Goal: Find specific page/section: Find specific page/section

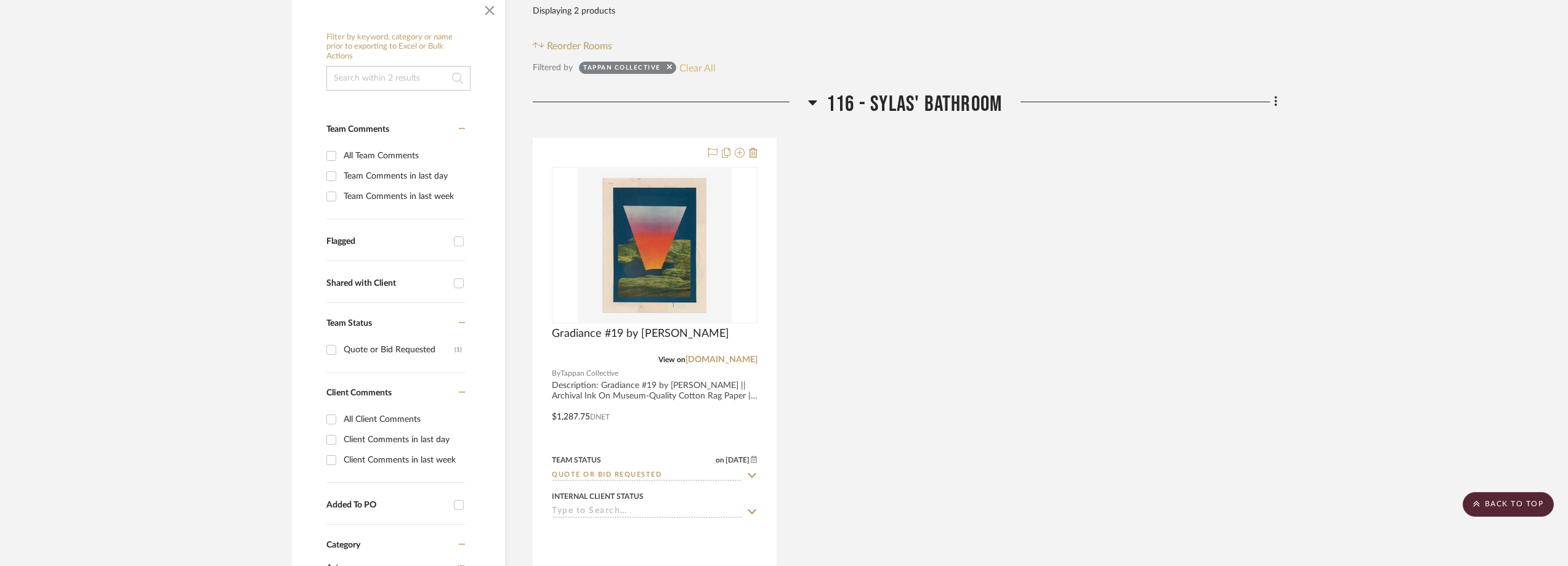
click at [688, 74] on button "Clear All" at bounding box center [697, 67] width 36 height 16
checkbox input "false"
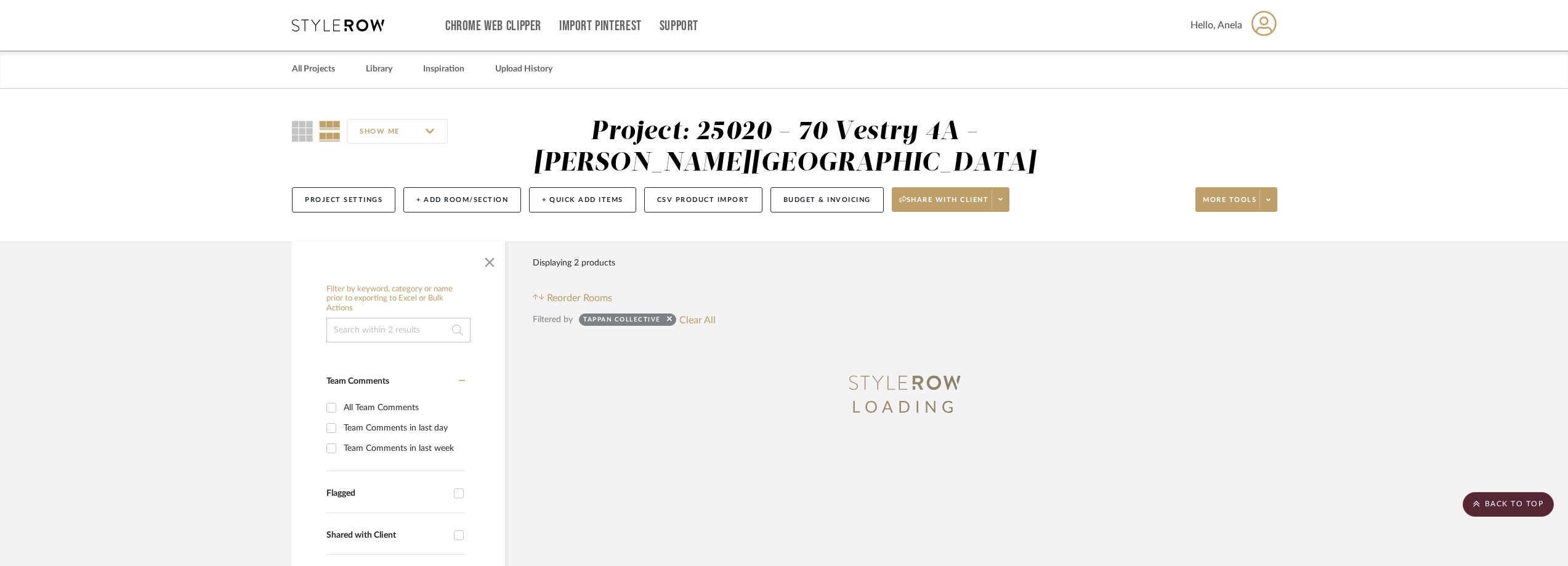
click at [317, 26] on icon at bounding box center [338, 26] width 92 height 12
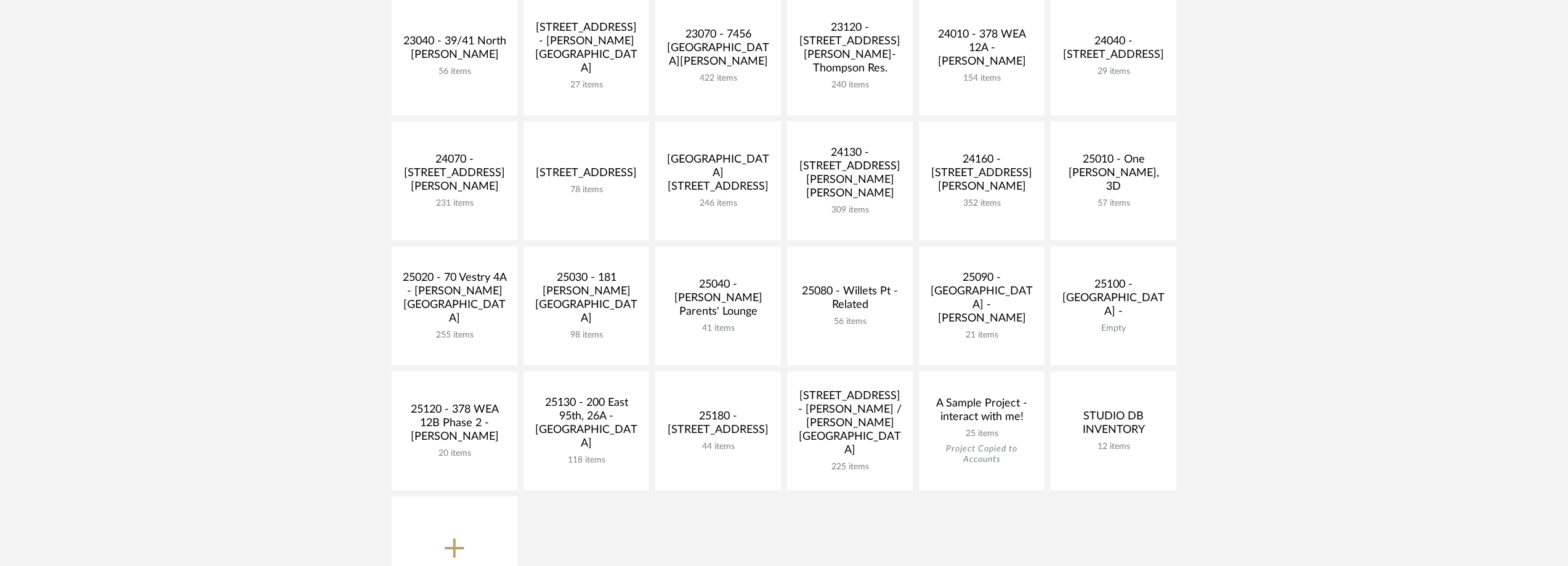
scroll to position [369, 0]
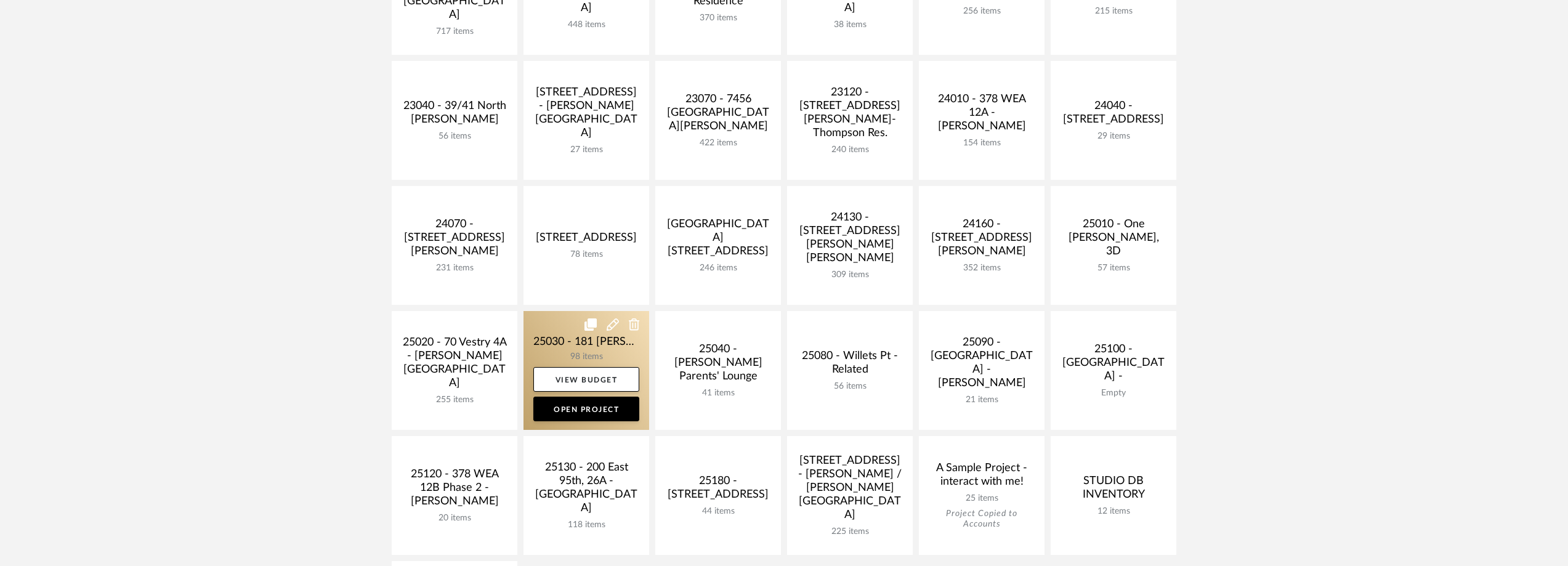
click at [546, 344] on link at bounding box center [586, 371] width 125 height 119
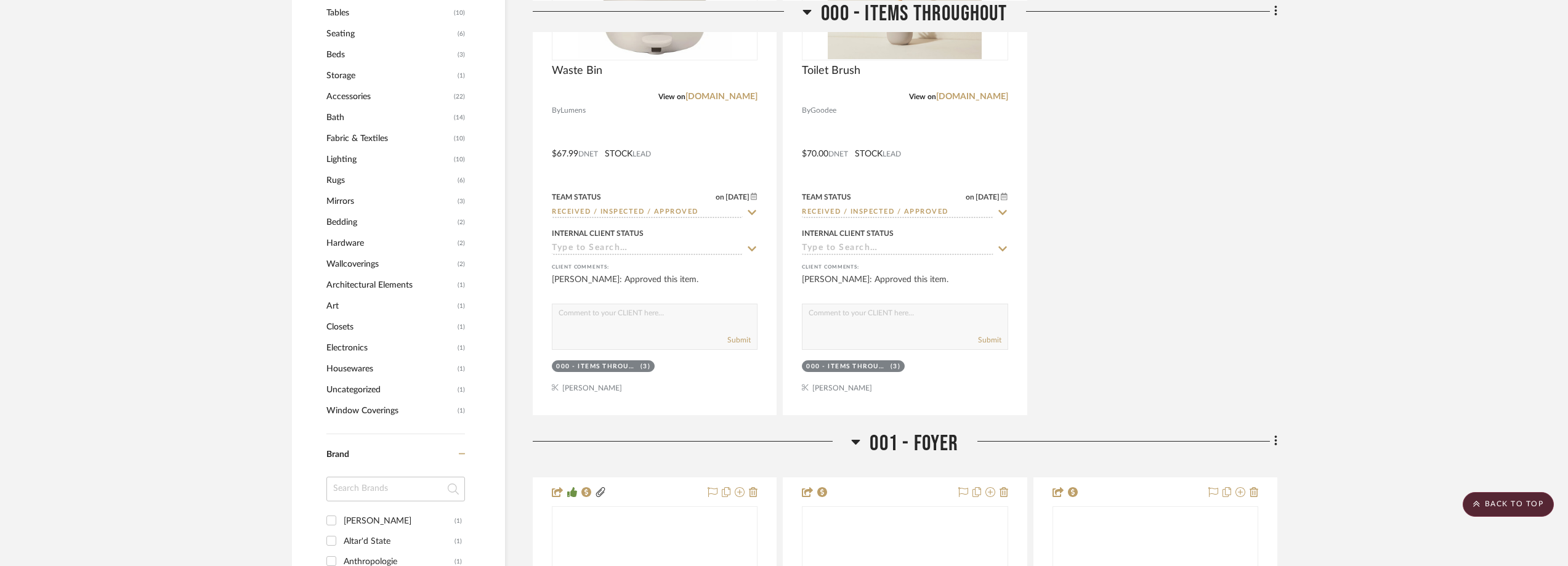
scroll to position [1232, 0]
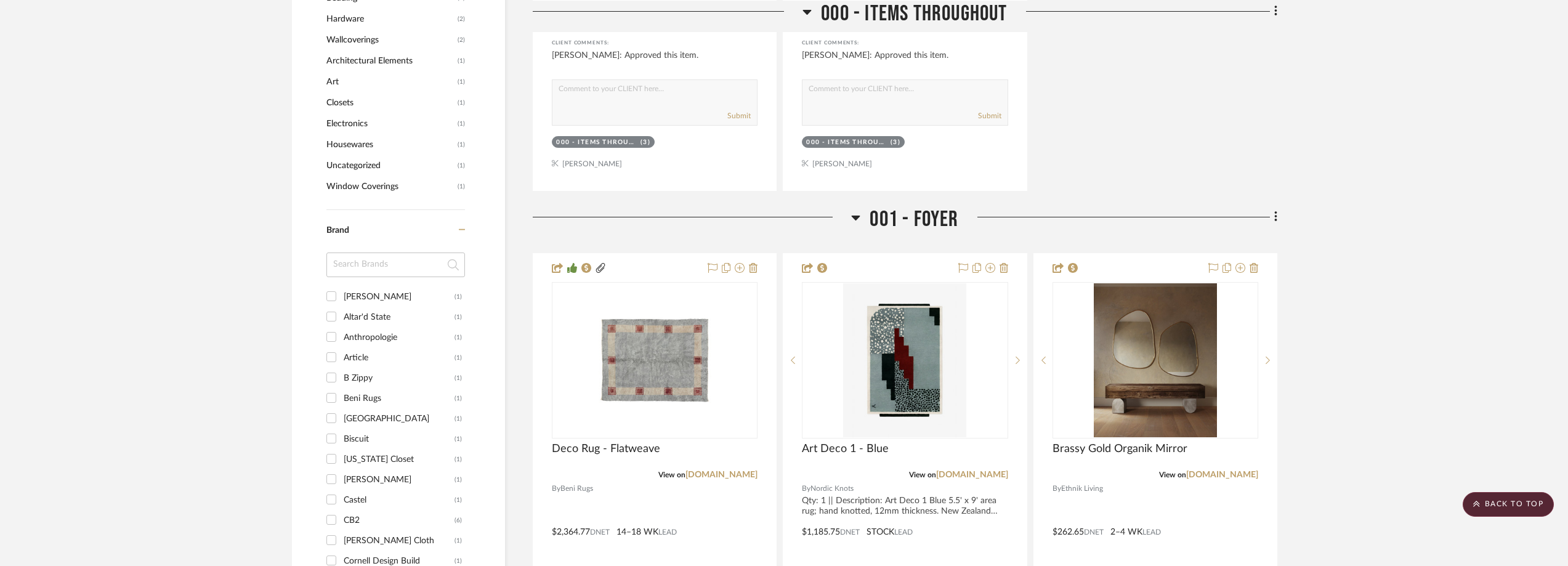
click at [388, 277] on input at bounding box center [396, 265] width 139 height 25
type input "four"
click at [376, 307] on div "Four Hands" at bounding box center [399, 297] width 111 height 19
click at [341, 306] on input "Four Hands (3)" at bounding box center [331, 296] width 19 height 19
checkbox input "true"
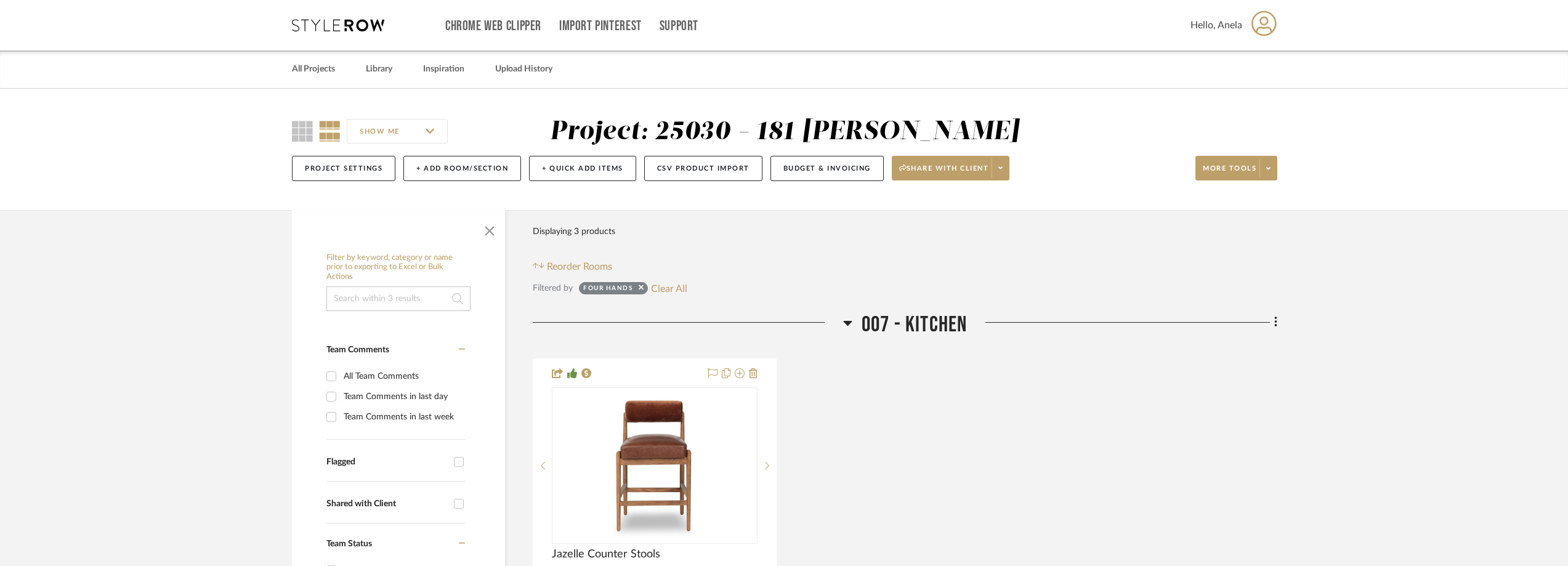
click at [345, 15] on div "Chrome Web Clipper Import Pinterest Support All Projects Library Inspiration Up…" at bounding box center [784, 25] width 986 height 50
click at [330, 36] on div "Chrome Web Clipper Import Pinterest Support All Projects Library Inspiration Up…" at bounding box center [784, 25] width 986 height 50
click at [327, 26] on icon at bounding box center [338, 26] width 92 height 12
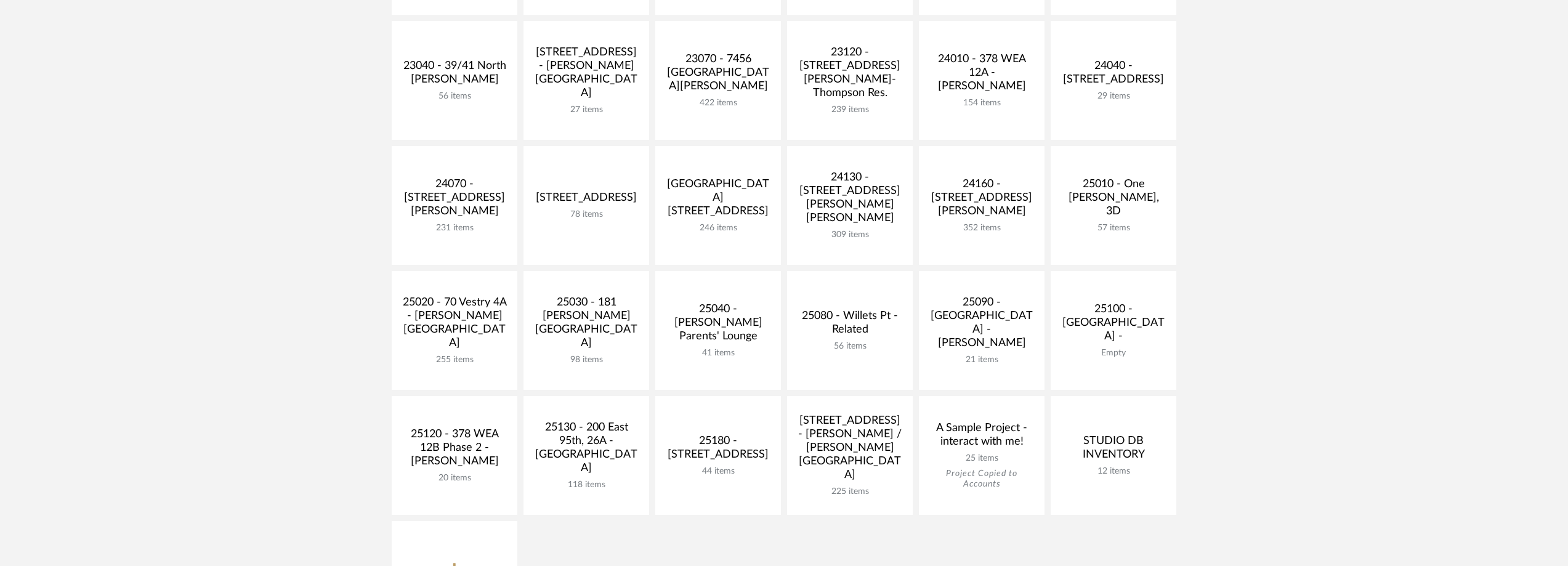
scroll to position [431, 0]
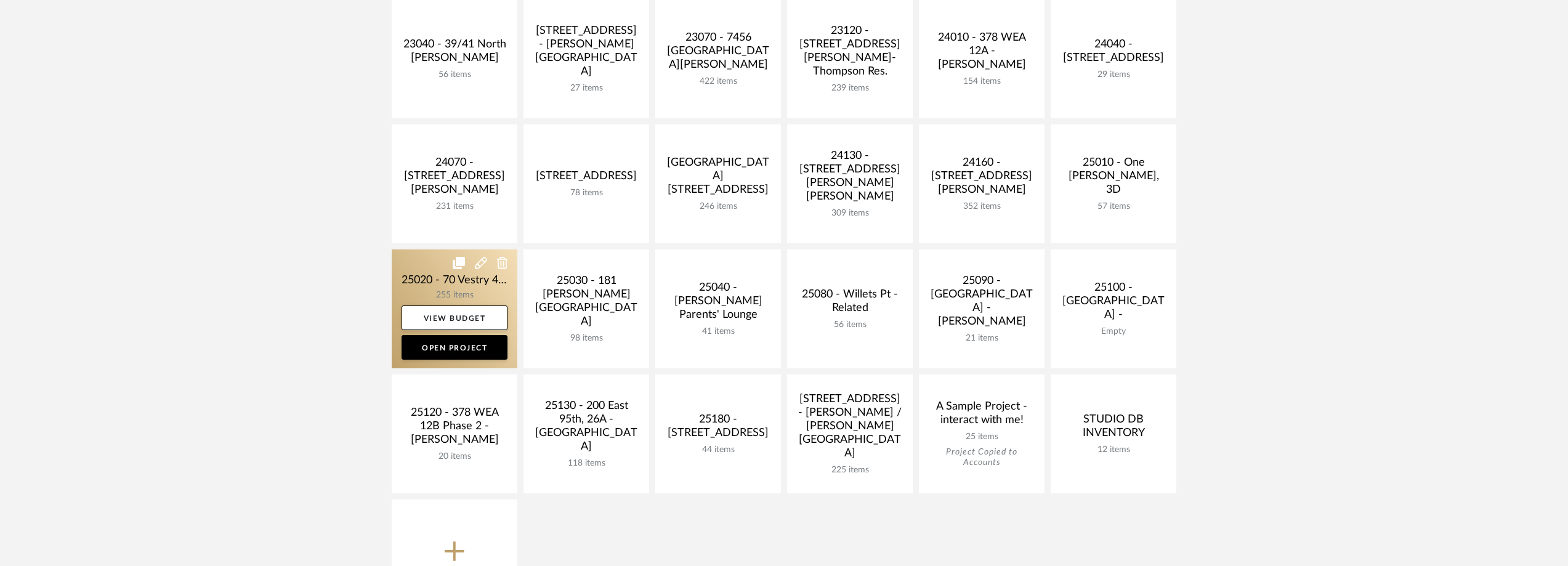
click at [398, 284] on link at bounding box center [455, 309] width 125 height 119
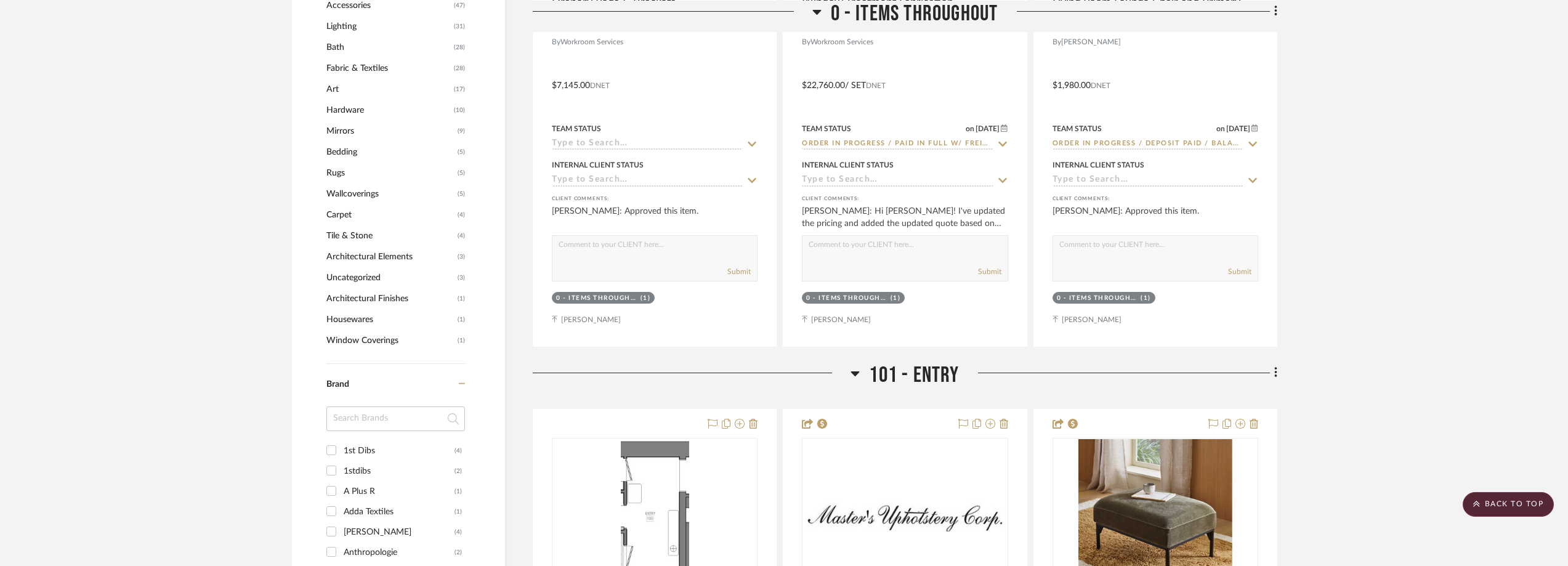
scroll to position [1356, 0]
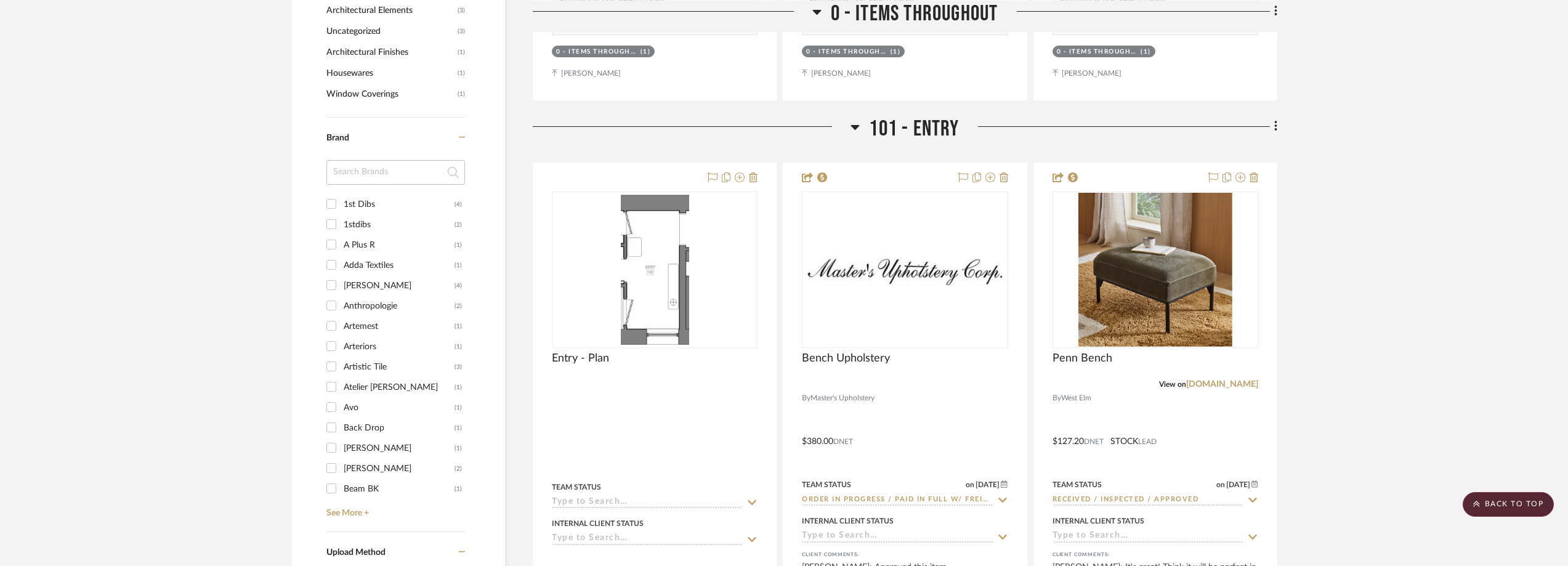
click at [372, 178] on input at bounding box center [396, 173] width 139 height 25
type input "wes"
click at [378, 224] on div "West Elm" at bounding box center [397, 225] width 107 height 19
click at [341, 224] on input "West Elm (22)" at bounding box center [331, 224] width 19 height 19
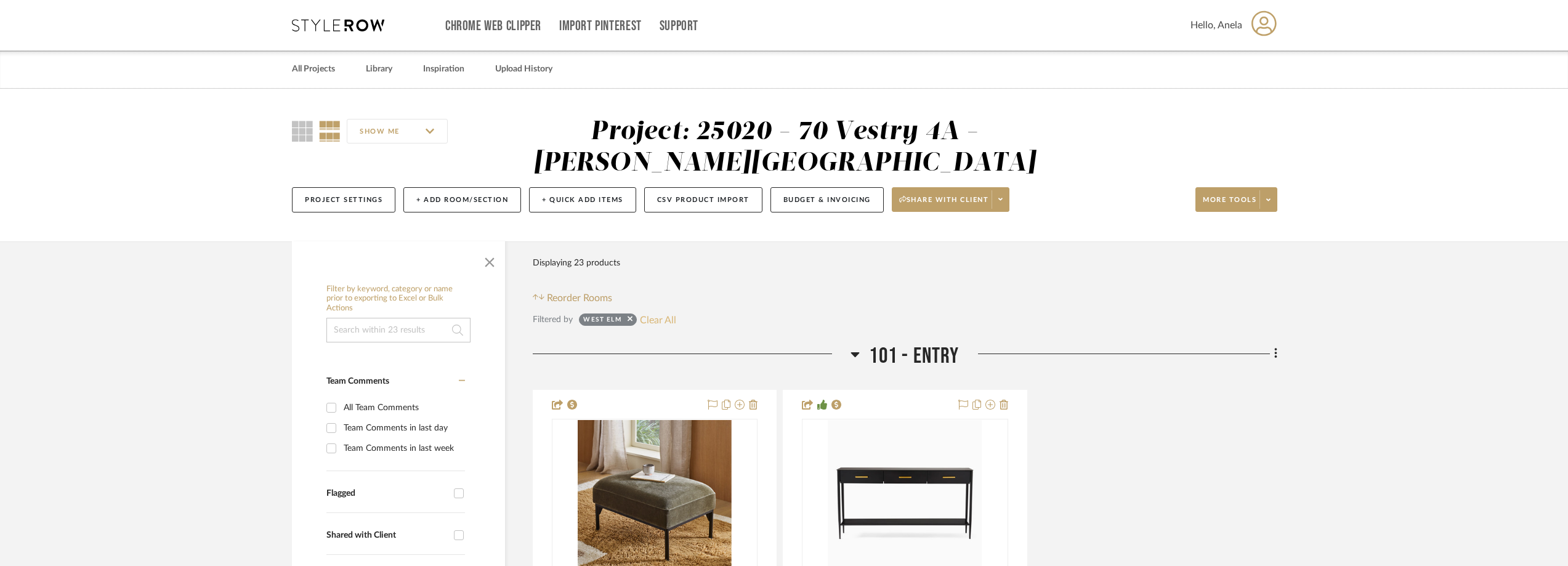
click at [660, 315] on button "Clear All" at bounding box center [657, 319] width 36 height 16
checkbox input "false"
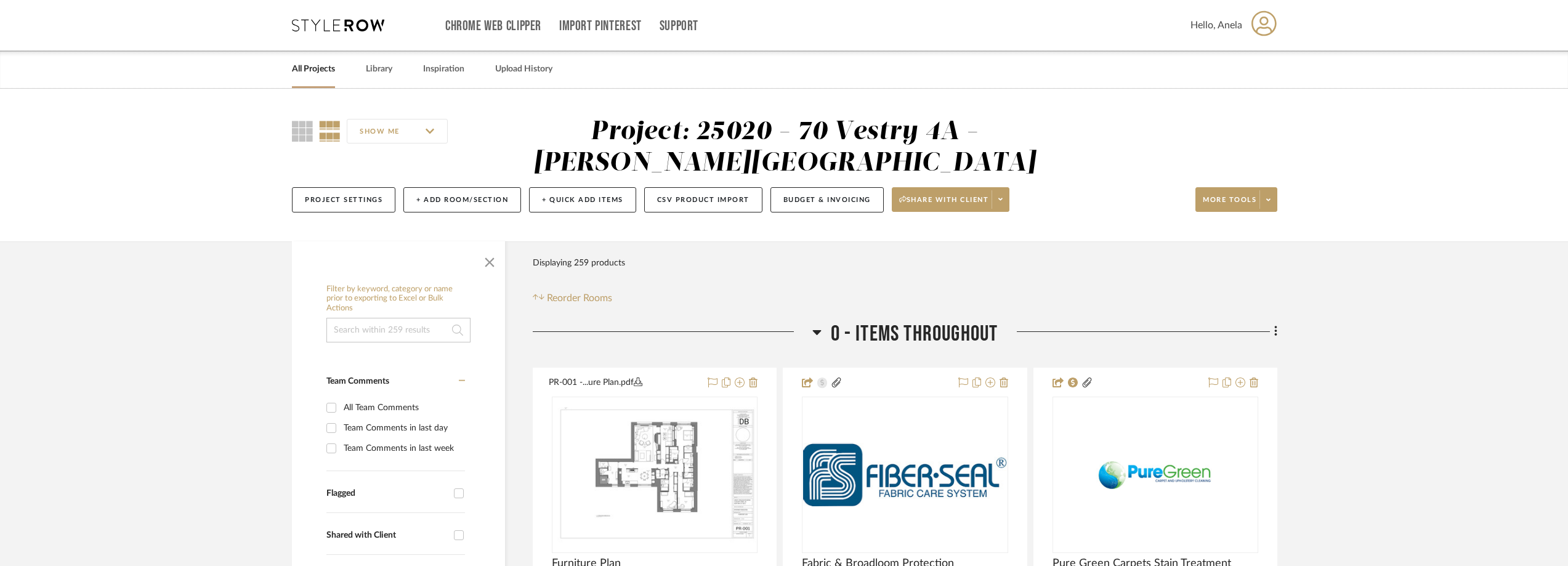
click at [311, 18] on div "Chrome Web Clipper Import Pinterest Support All Projects Library Inspiration Up…" at bounding box center [784, 25] width 986 height 50
click at [312, 20] on icon at bounding box center [338, 26] width 92 height 12
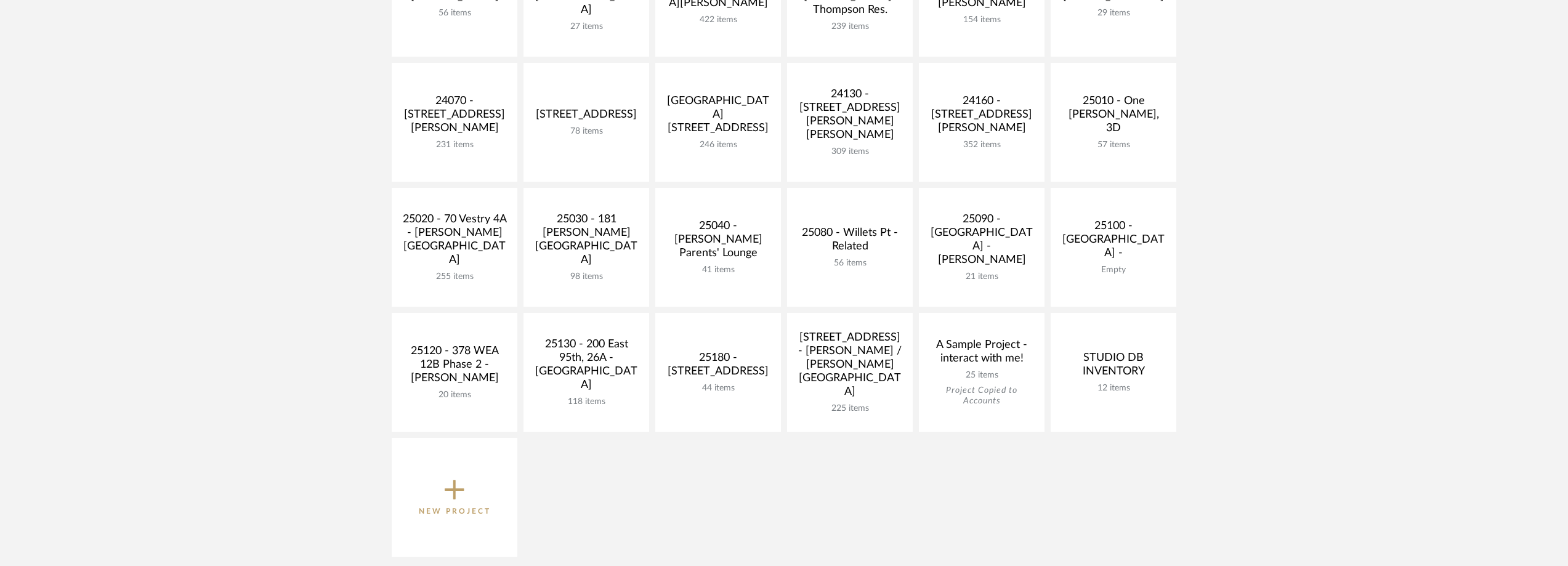
scroll to position [369, 0]
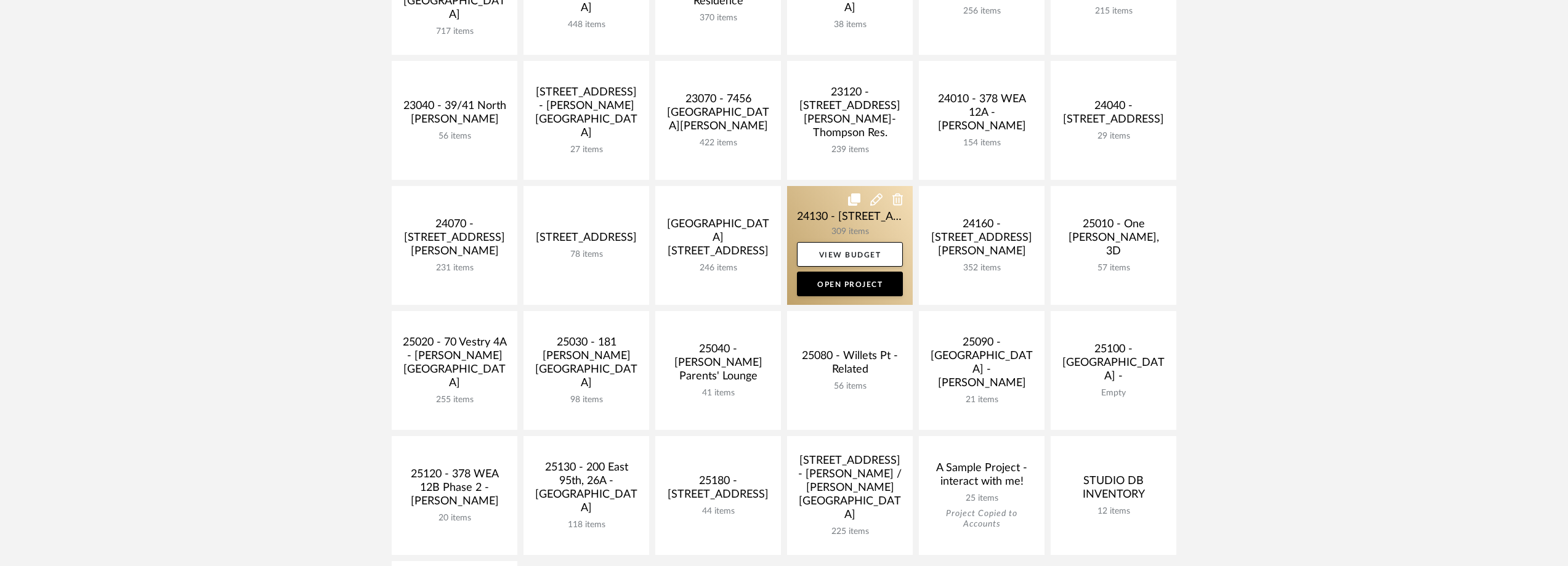
click at [866, 218] on link at bounding box center [849, 245] width 125 height 119
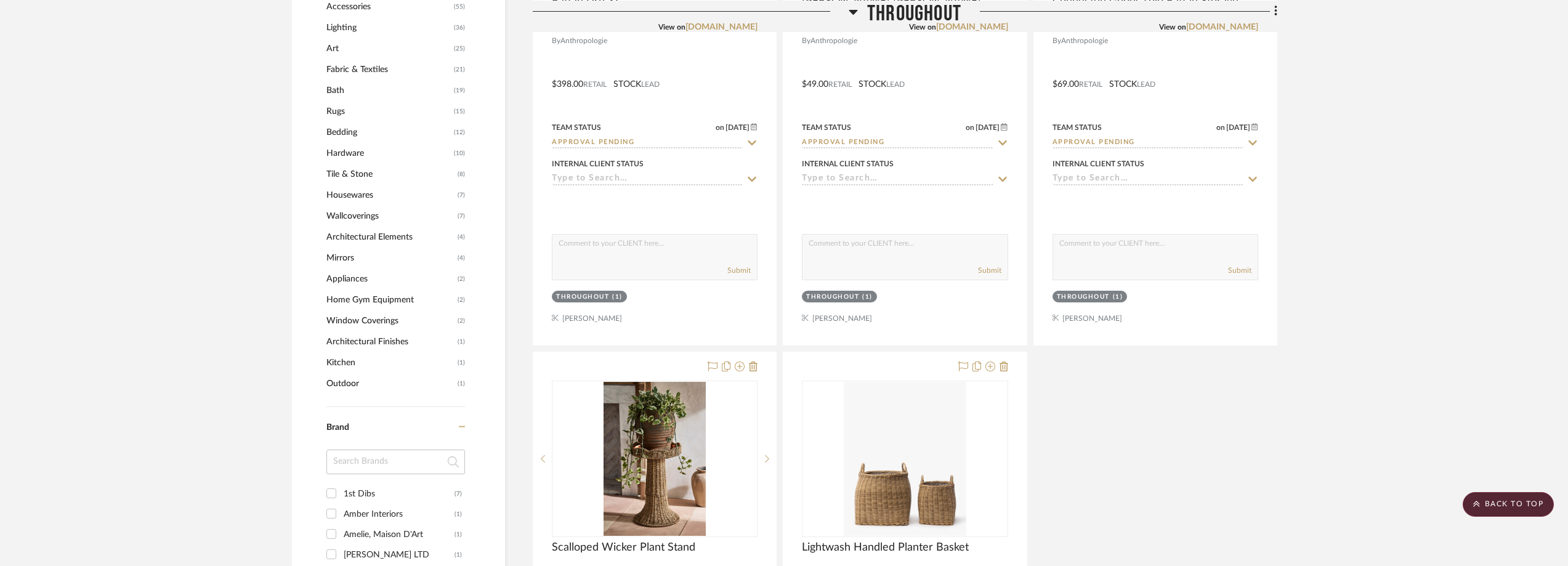
scroll to position [1355, 0]
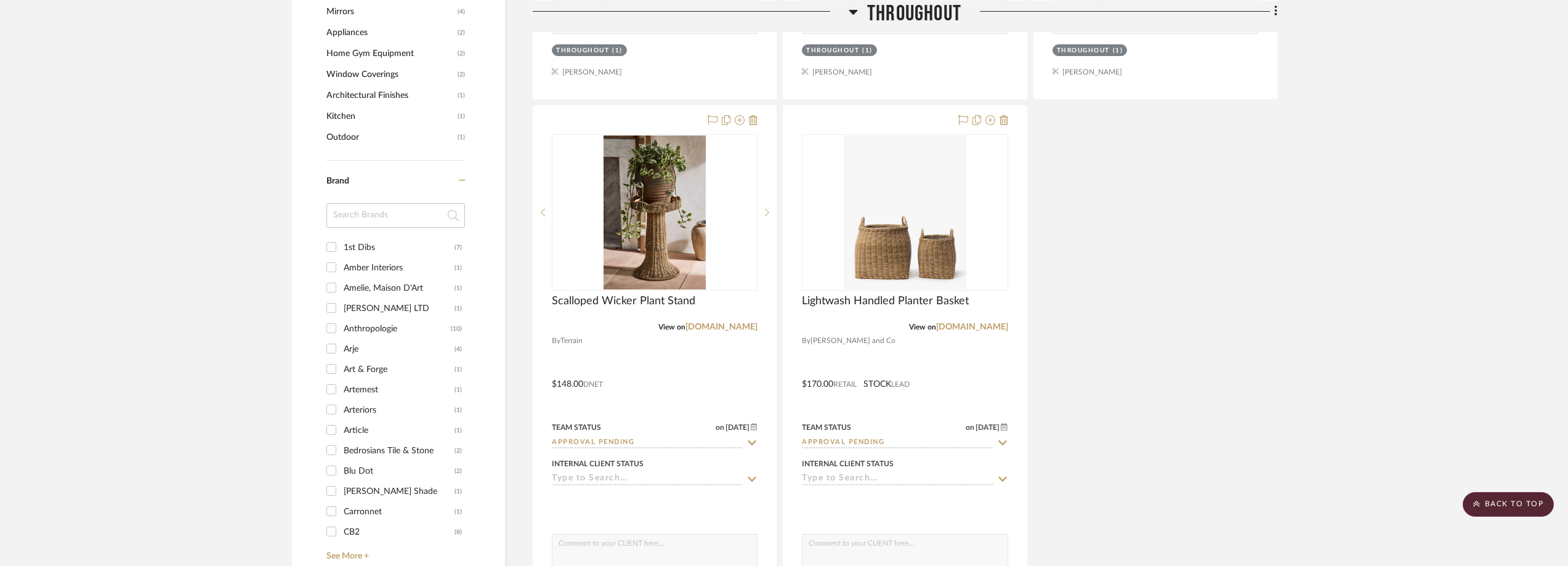
click at [367, 225] on input at bounding box center [396, 215] width 139 height 25
type input "res"
click at [379, 270] on div "Restoration Hardware" at bounding box center [399, 267] width 111 height 19
click at [341, 270] on input "Restoration Hardware (4)" at bounding box center [331, 266] width 19 height 19
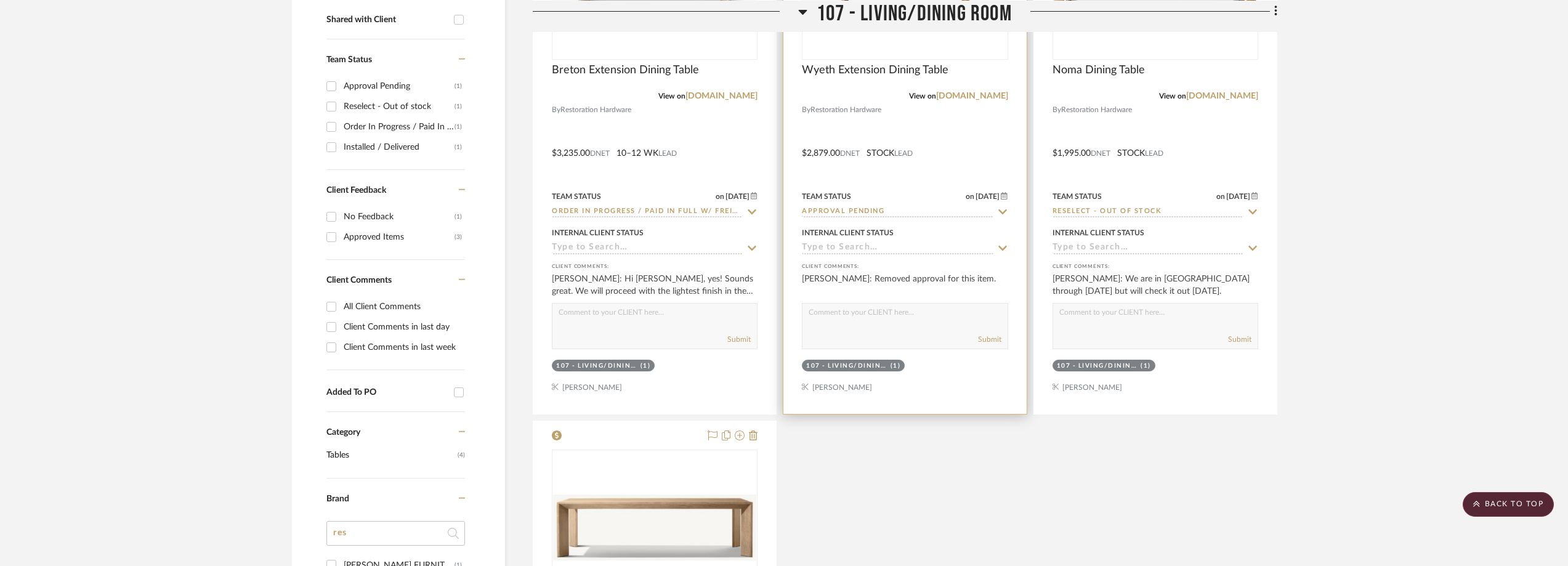
scroll to position [431, 0]
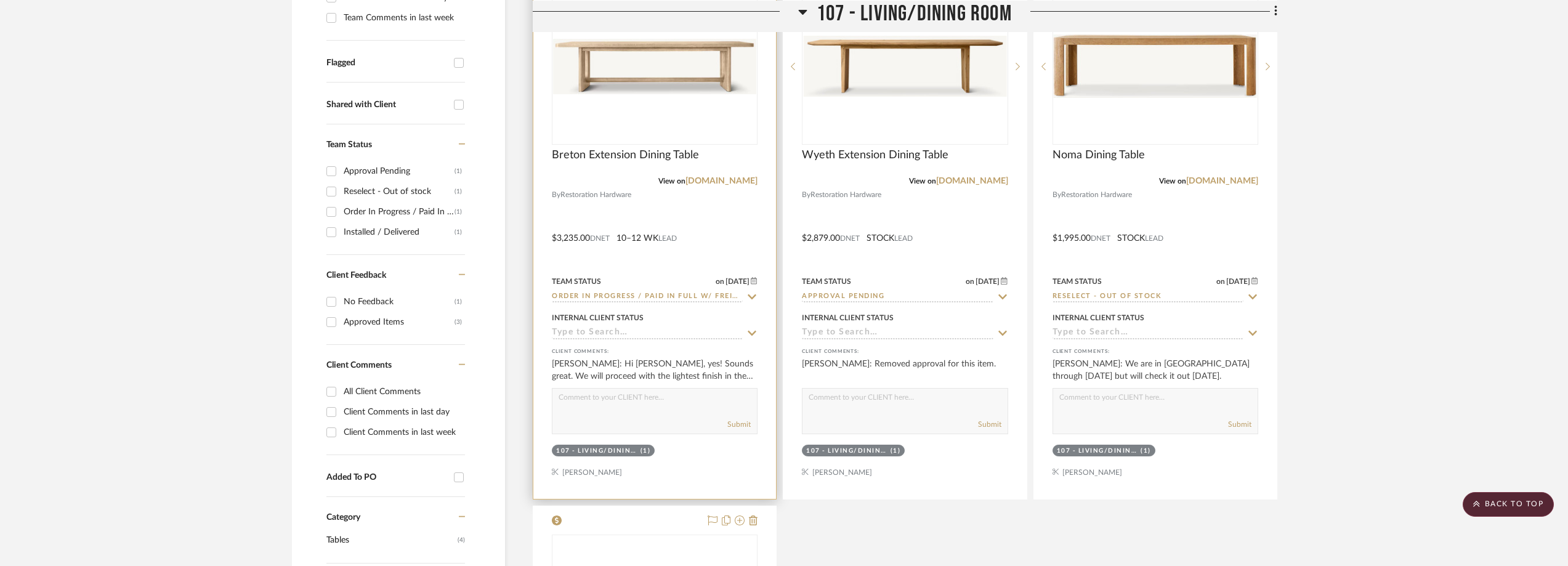
click at [642, 95] on div "0" at bounding box center [654, 67] width 204 height 155
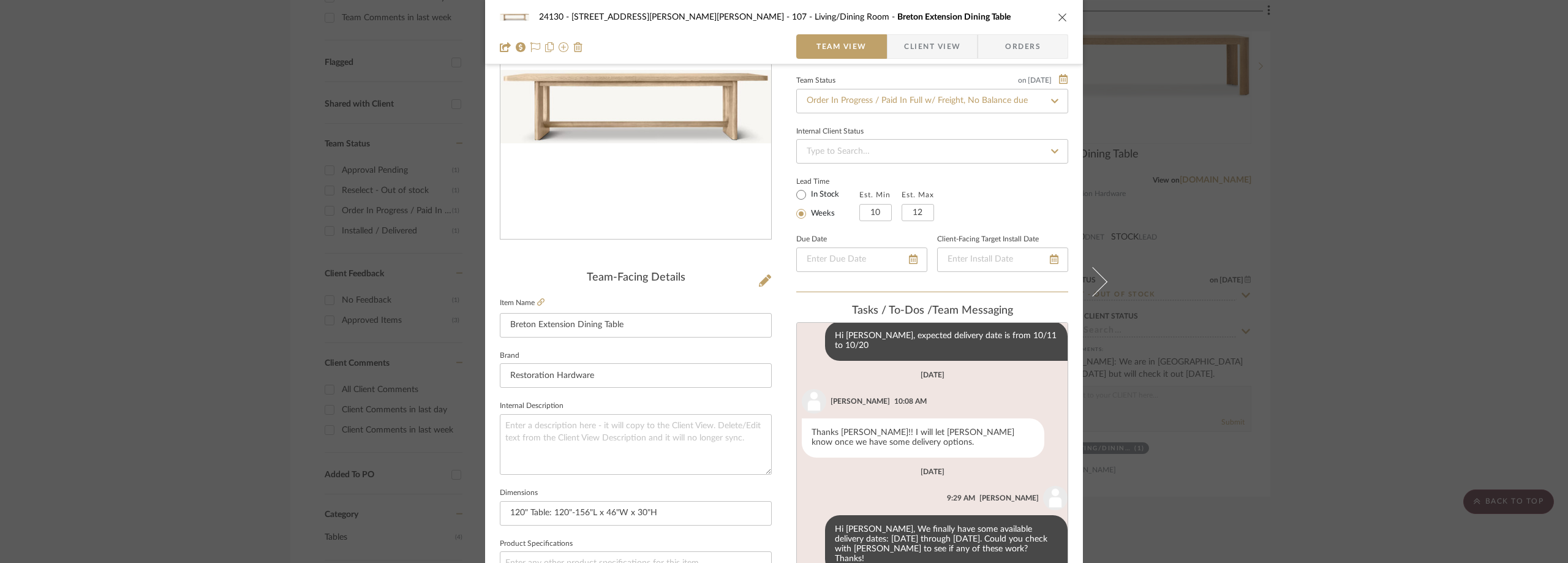
scroll to position [62, 0]
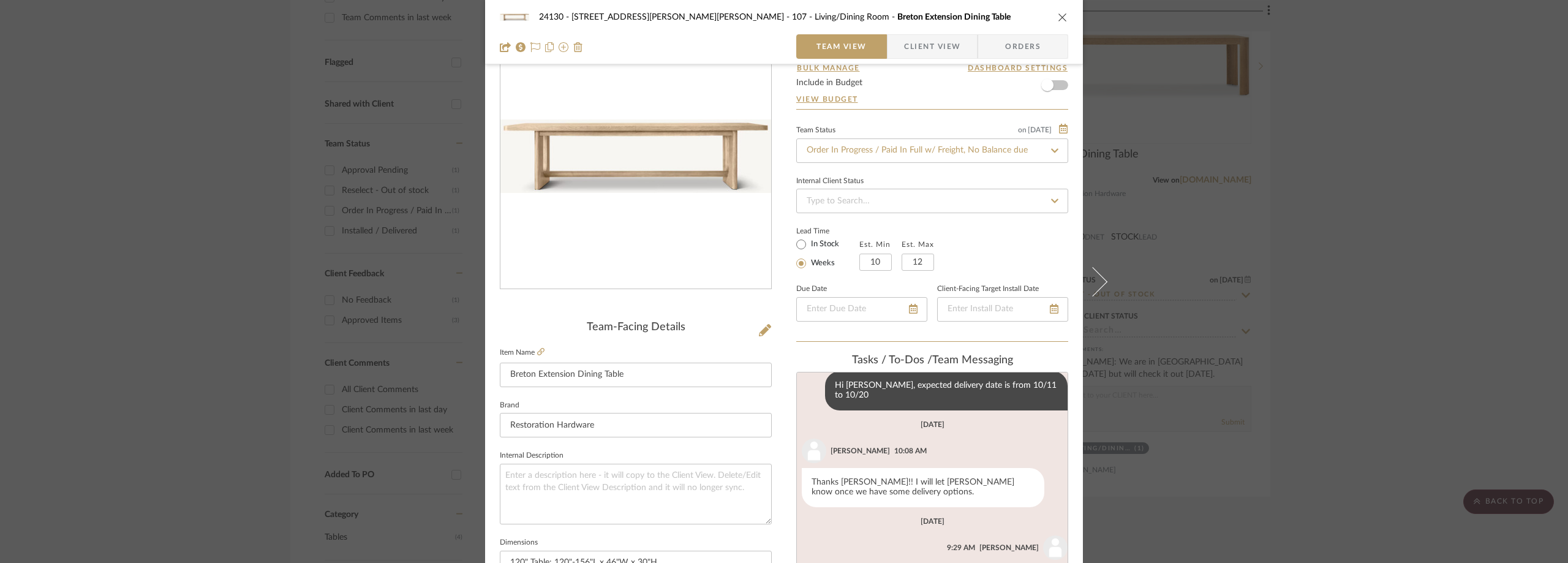
click at [1404, 167] on div "24130 - 100 Mine Hill Rd - Costigan 107 - Living/Dining Room Breton Extension D…" at bounding box center [784, 281] width 1568 height 563
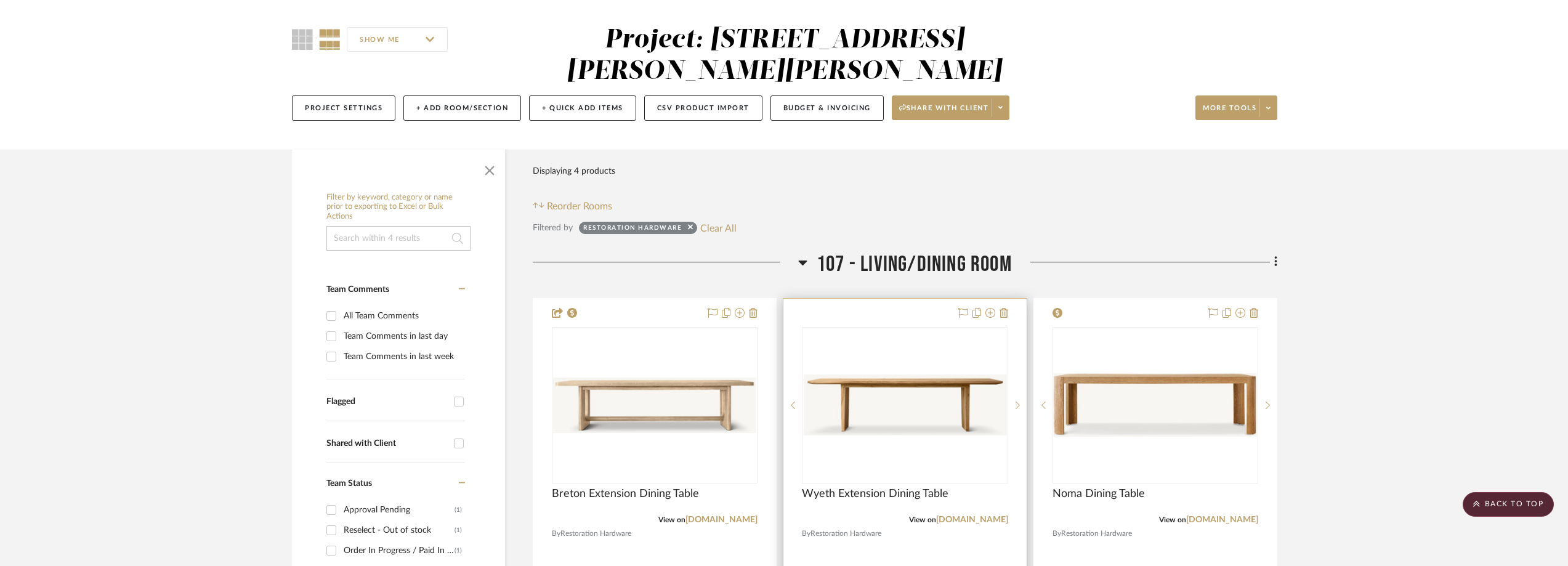
scroll to position [0, 0]
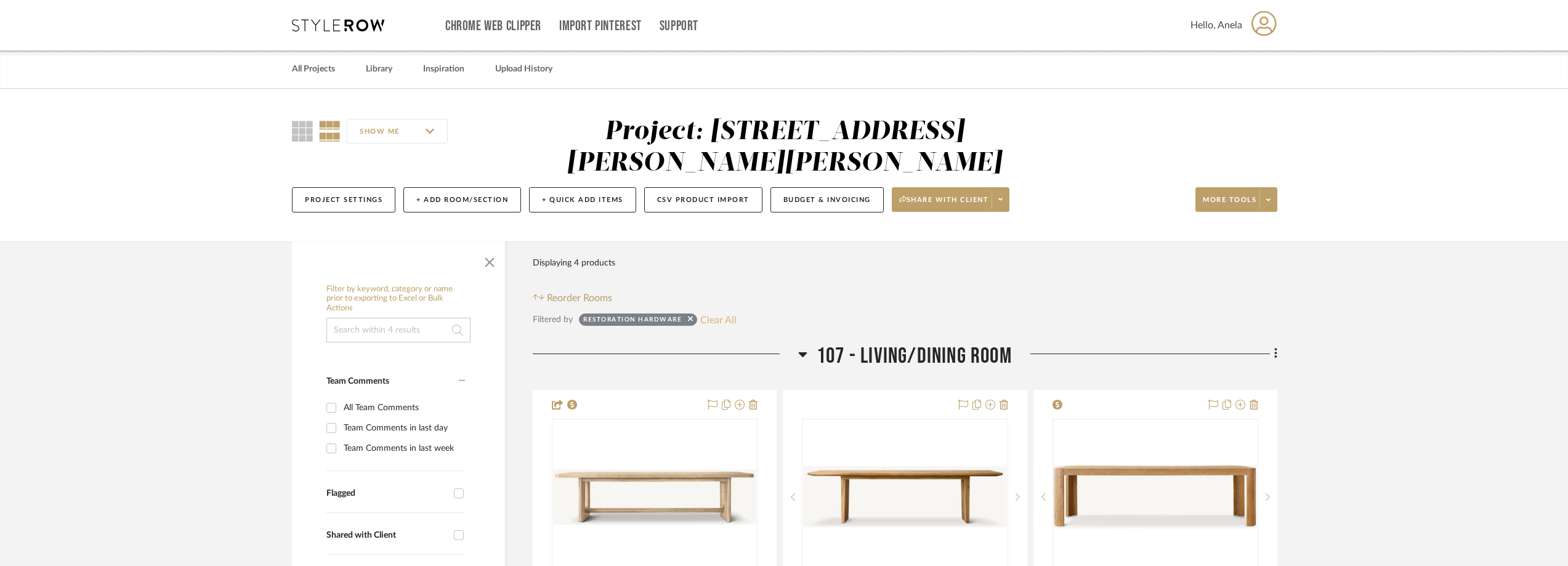
click at [722, 317] on button "Clear All" at bounding box center [718, 319] width 36 height 16
checkbox input "false"
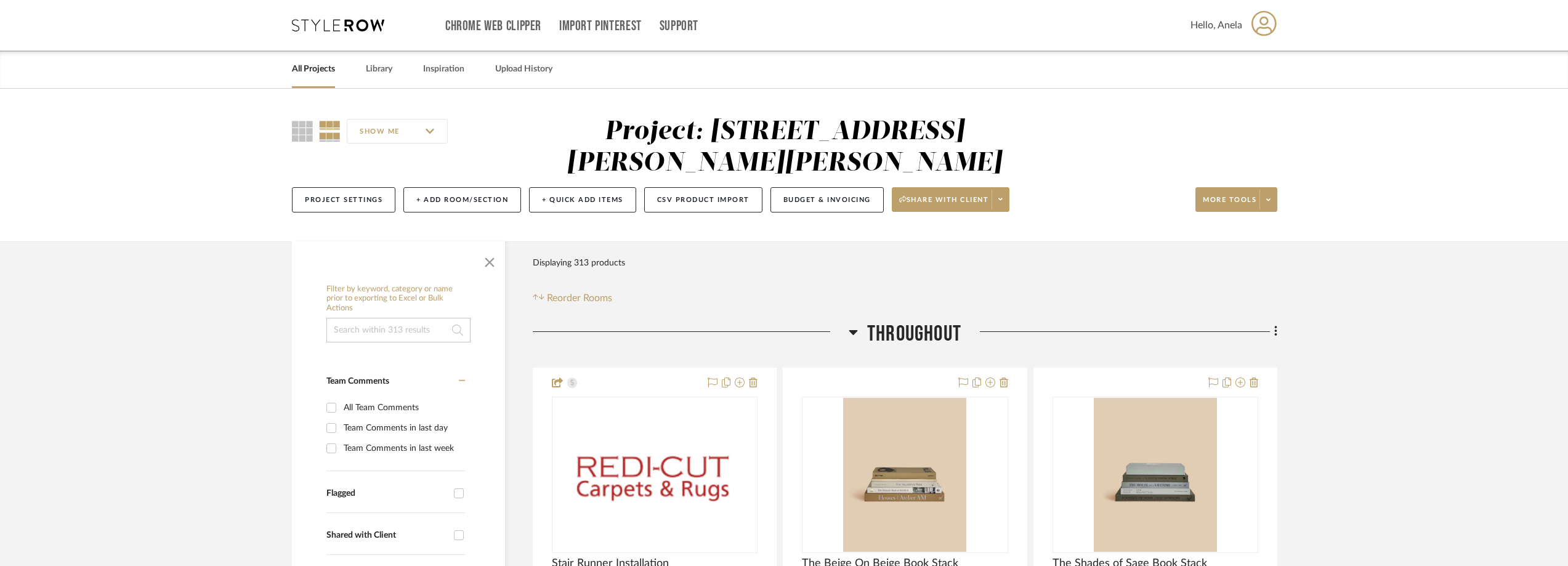
click at [333, 29] on icon at bounding box center [338, 26] width 92 height 12
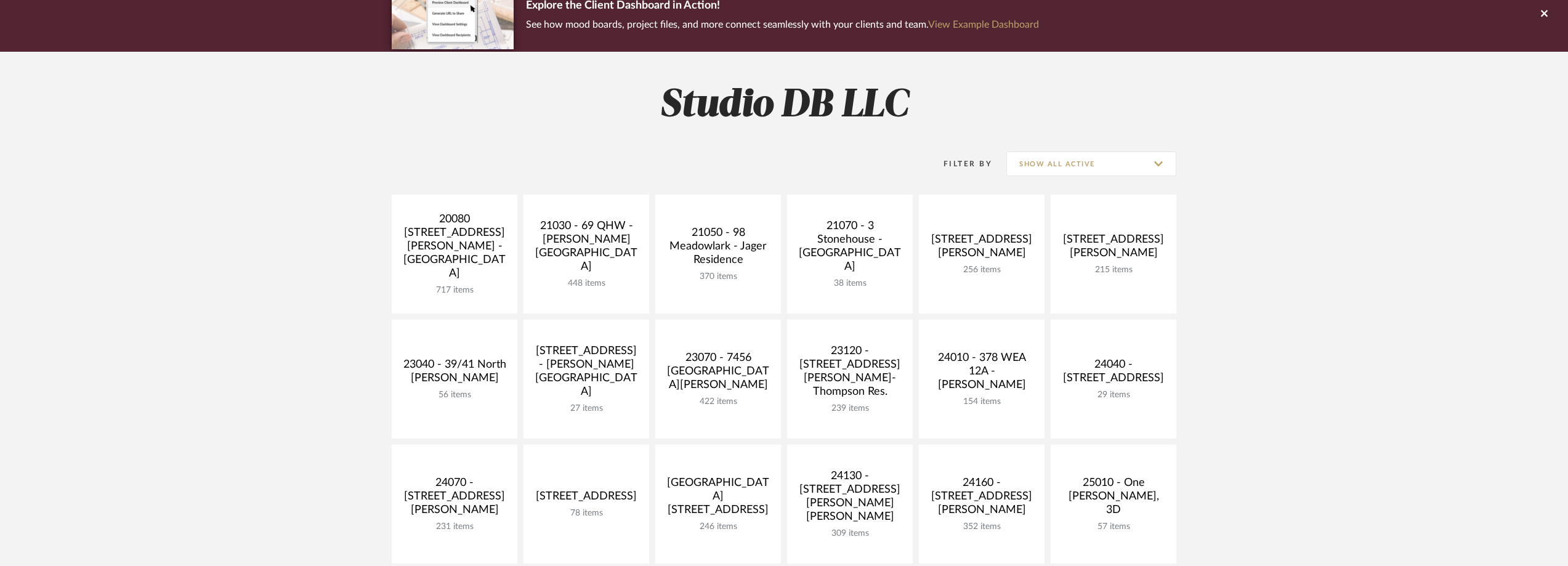
scroll to position [431, 0]
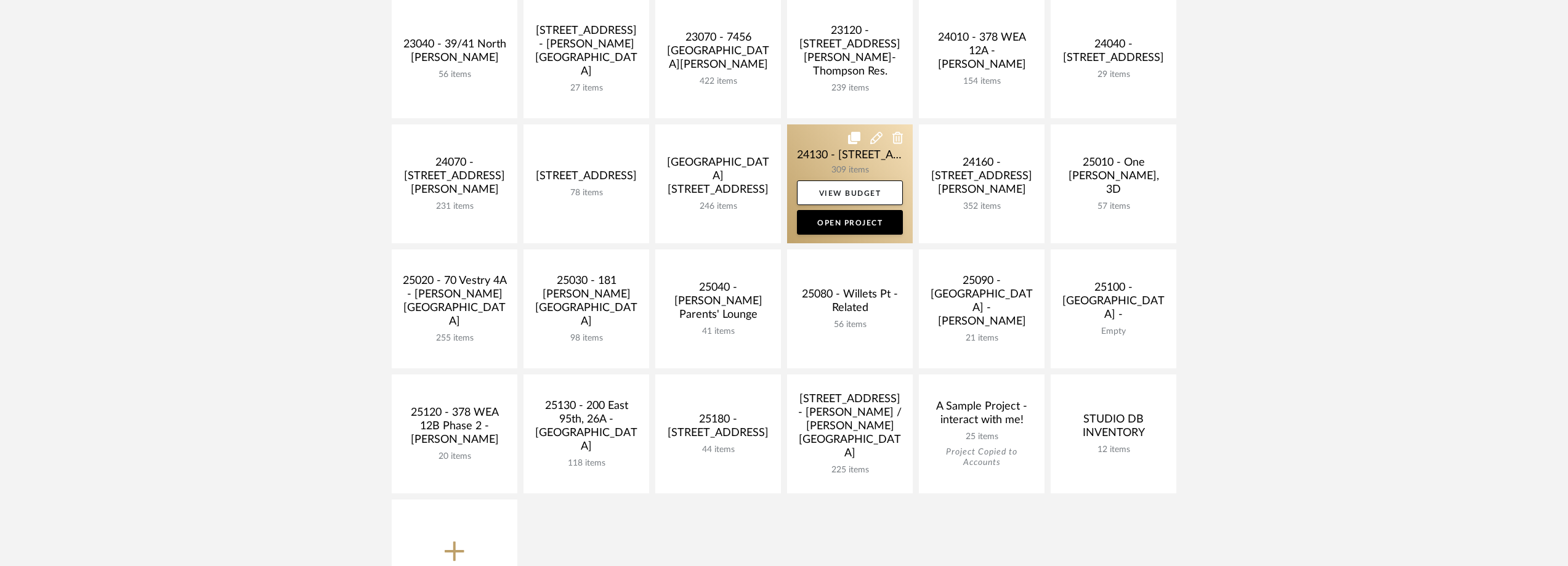
click at [823, 168] on link at bounding box center [849, 184] width 125 height 119
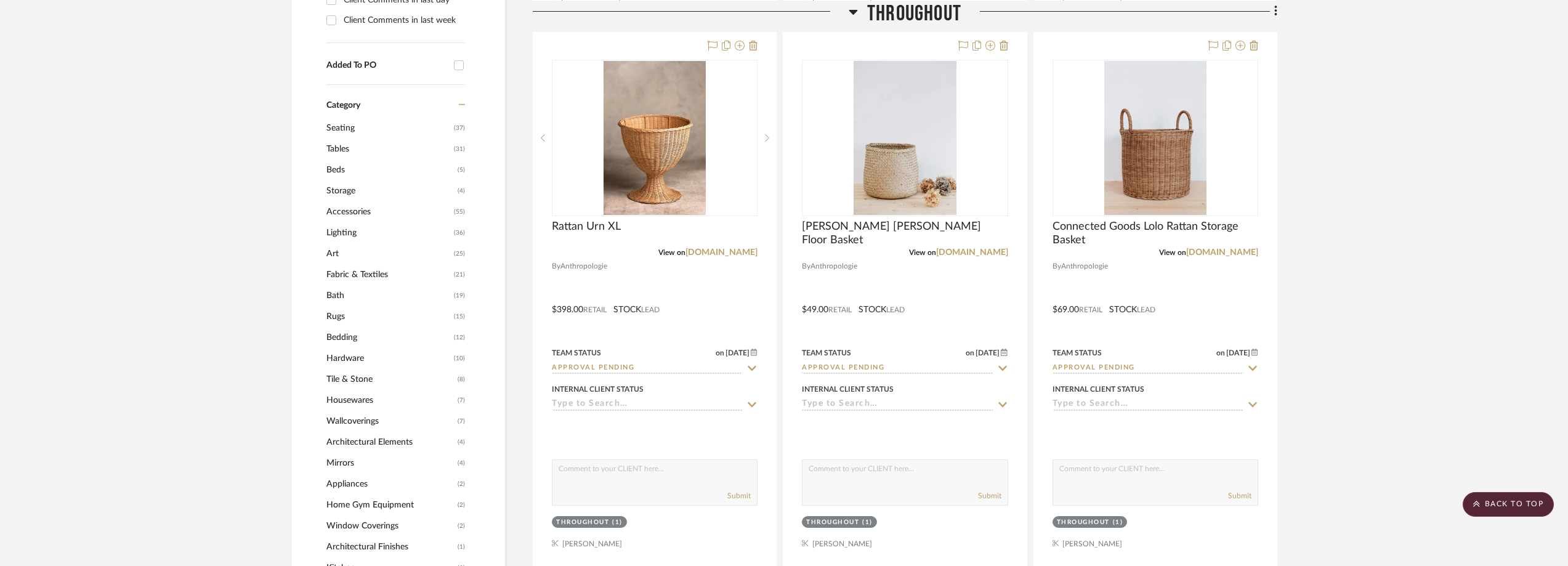
scroll to position [986, 0]
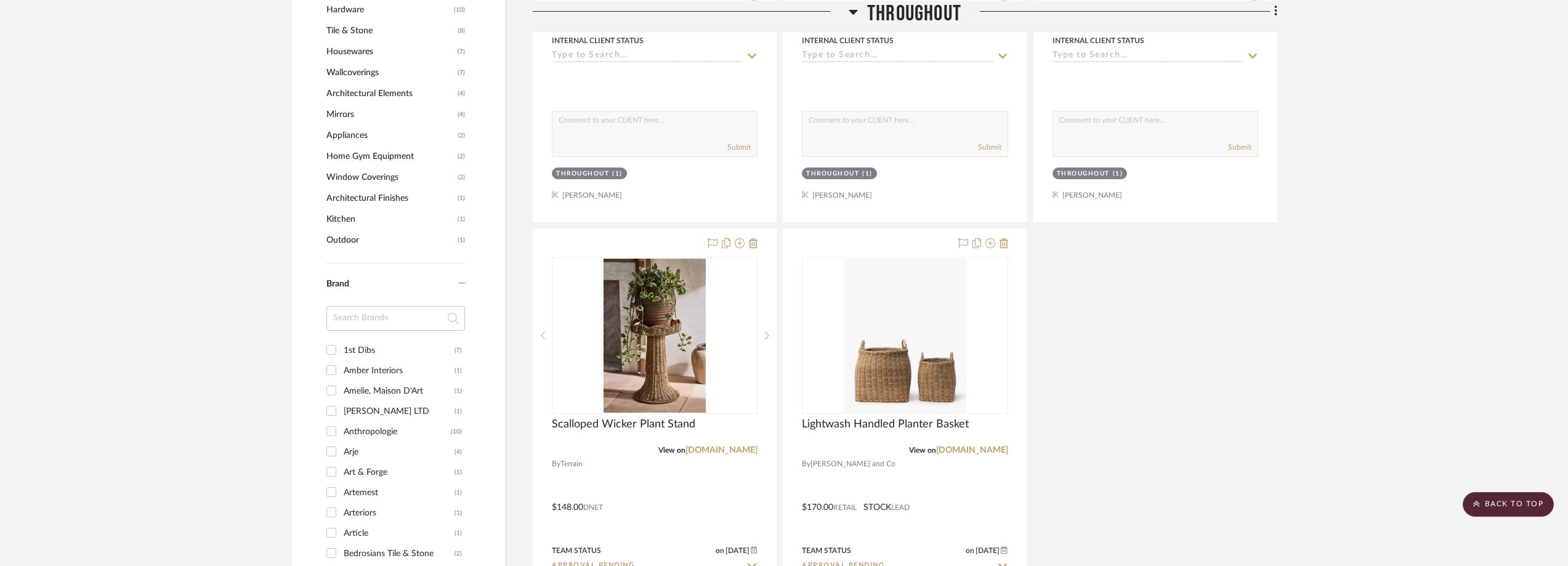
click at [393, 351] on div "1st Dibs" at bounding box center [399, 350] width 111 height 19
click at [341, 351] on input "1st Dibs (7)" at bounding box center [331, 349] width 19 height 19
checkbox input "true"
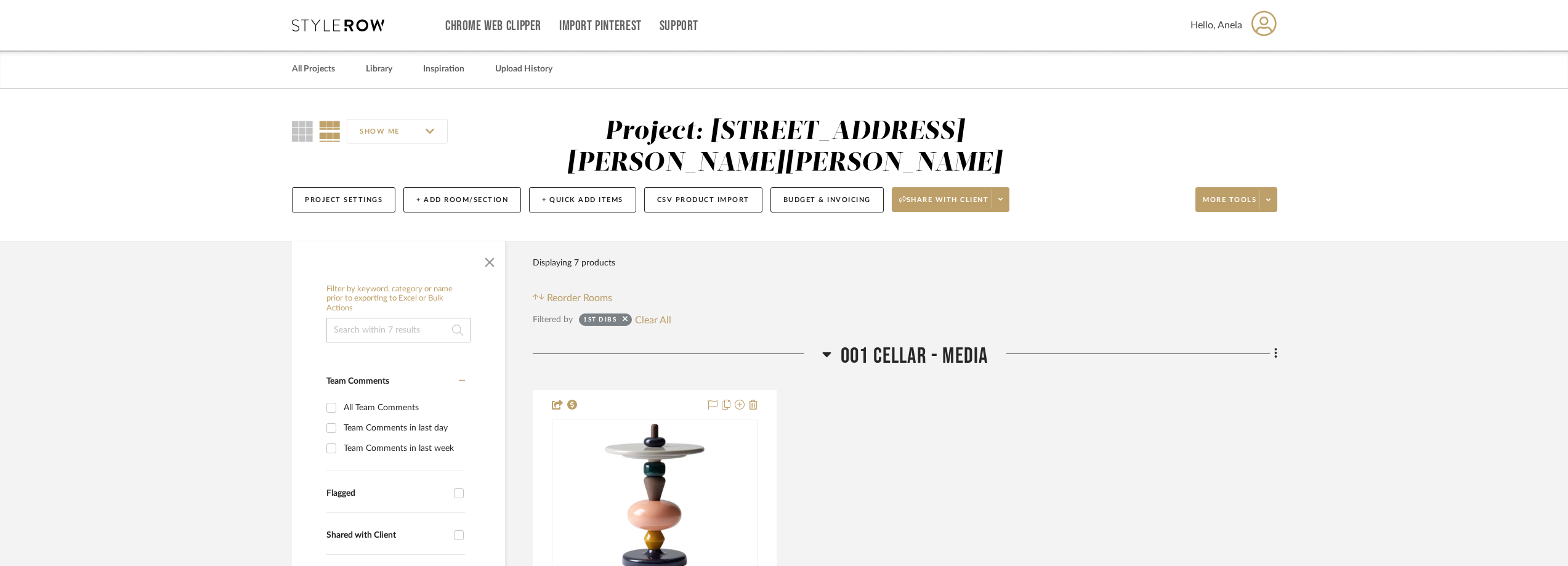
click at [336, 26] on icon at bounding box center [338, 26] width 92 height 12
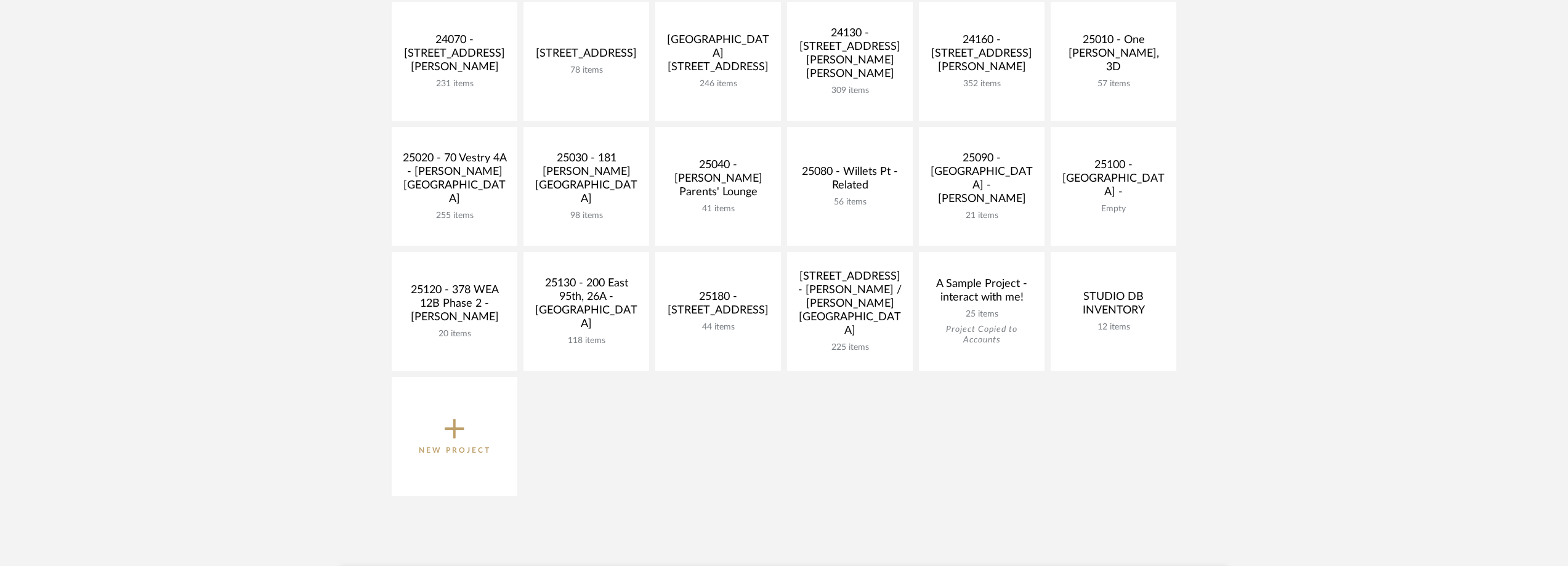
scroll to position [554, 0]
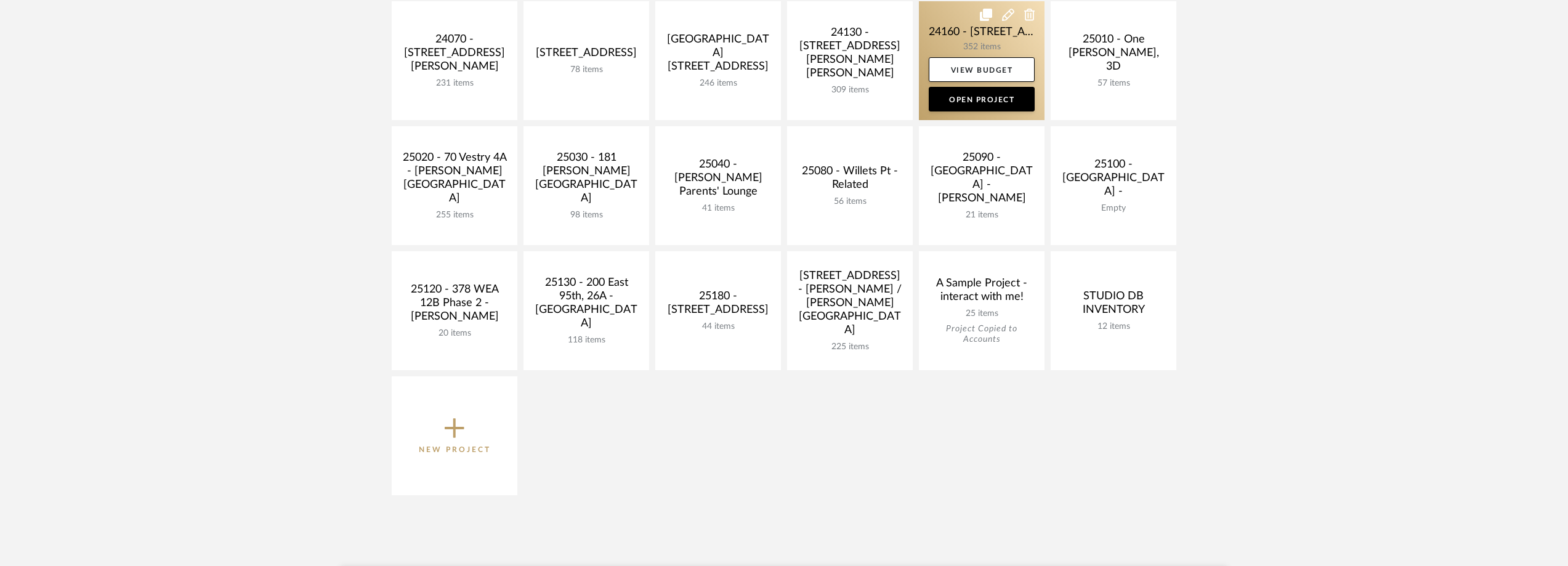
click at [973, 35] on link at bounding box center [982, 61] width 125 height 119
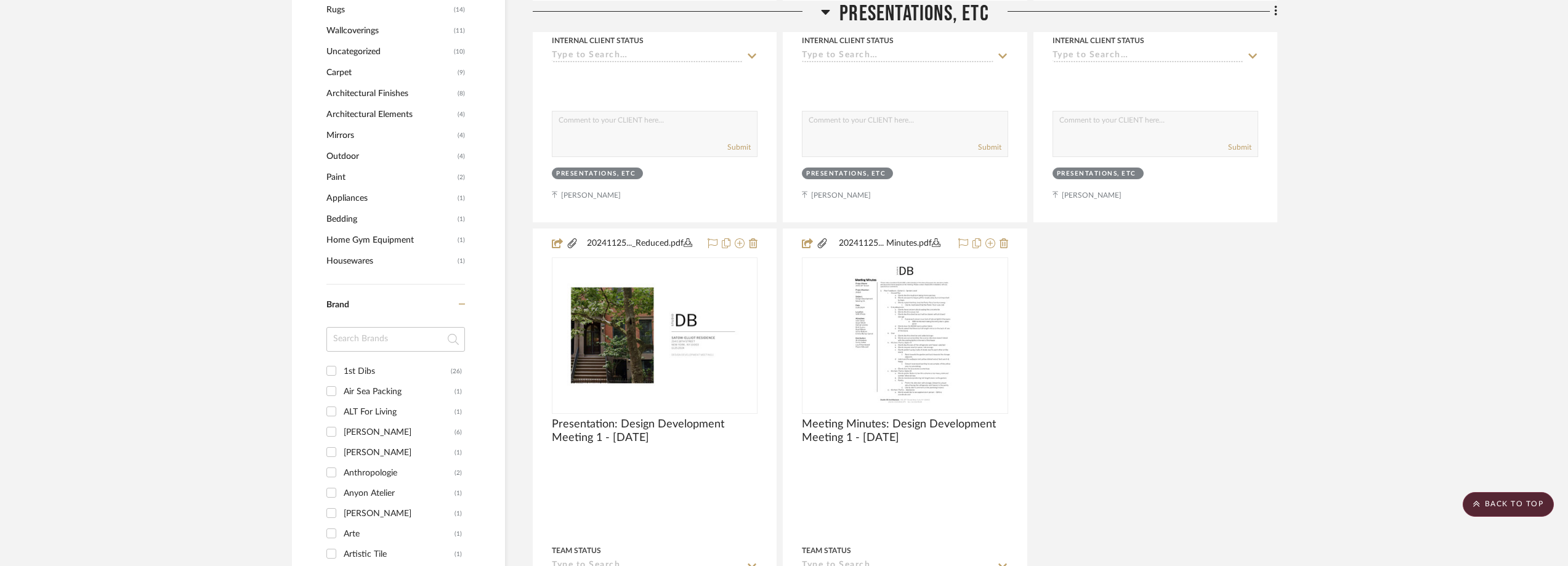
scroll to position [1478, 0]
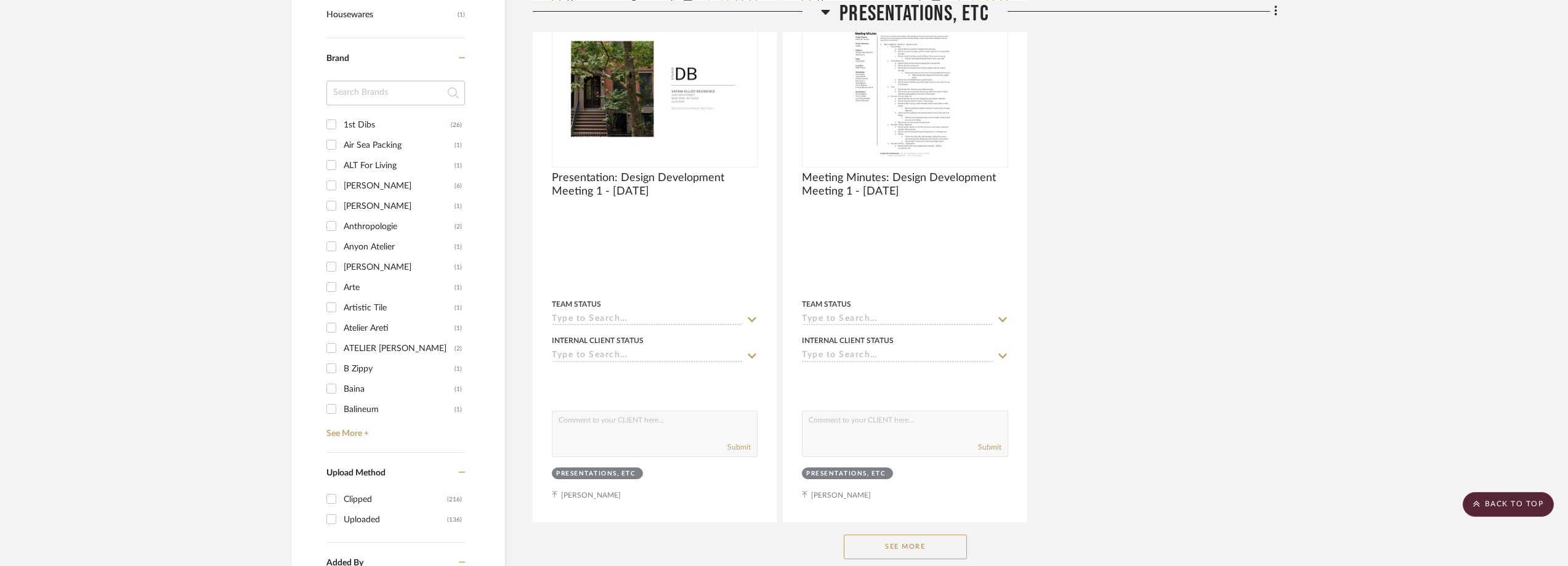
click at [362, 125] on div "1st Dibs" at bounding box center [397, 125] width 107 height 19
click at [341, 125] on input "1st Dibs (26)" at bounding box center [331, 124] width 19 height 19
checkbox input "true"
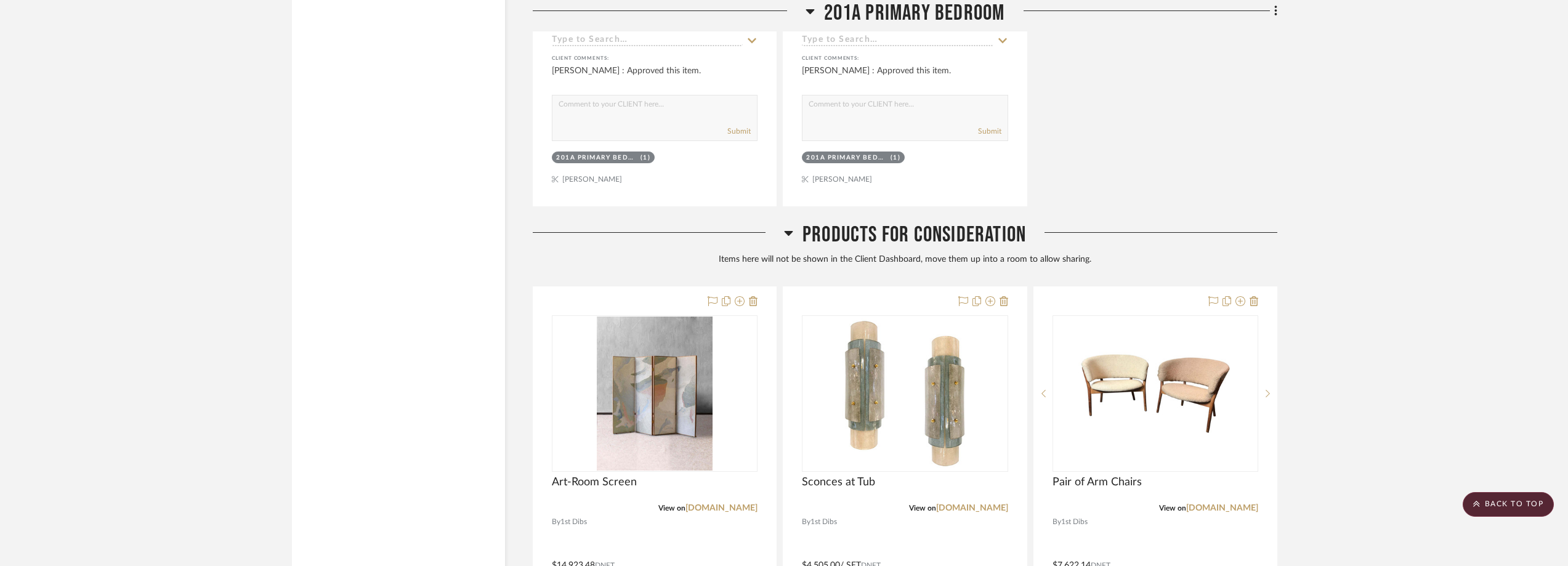
scroll to position [5235, 0]
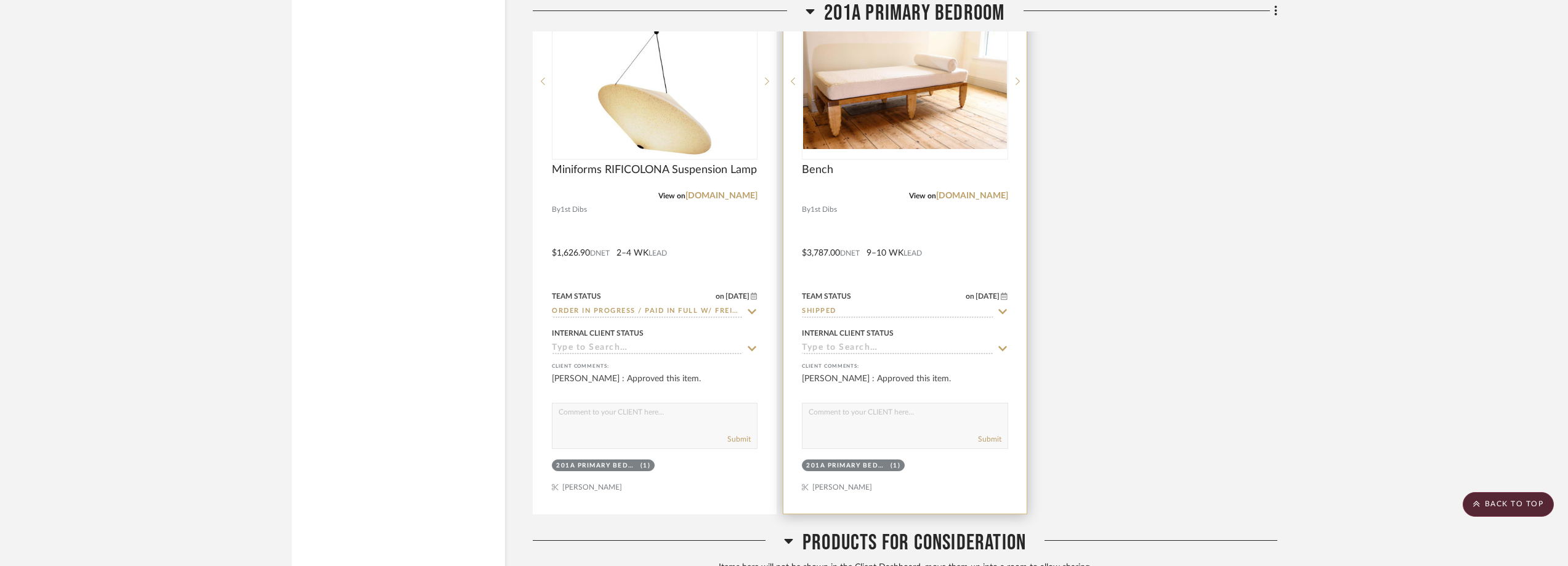
click at [1000, 310] on icon at bounding box center [1002, 311] width 9 height 5
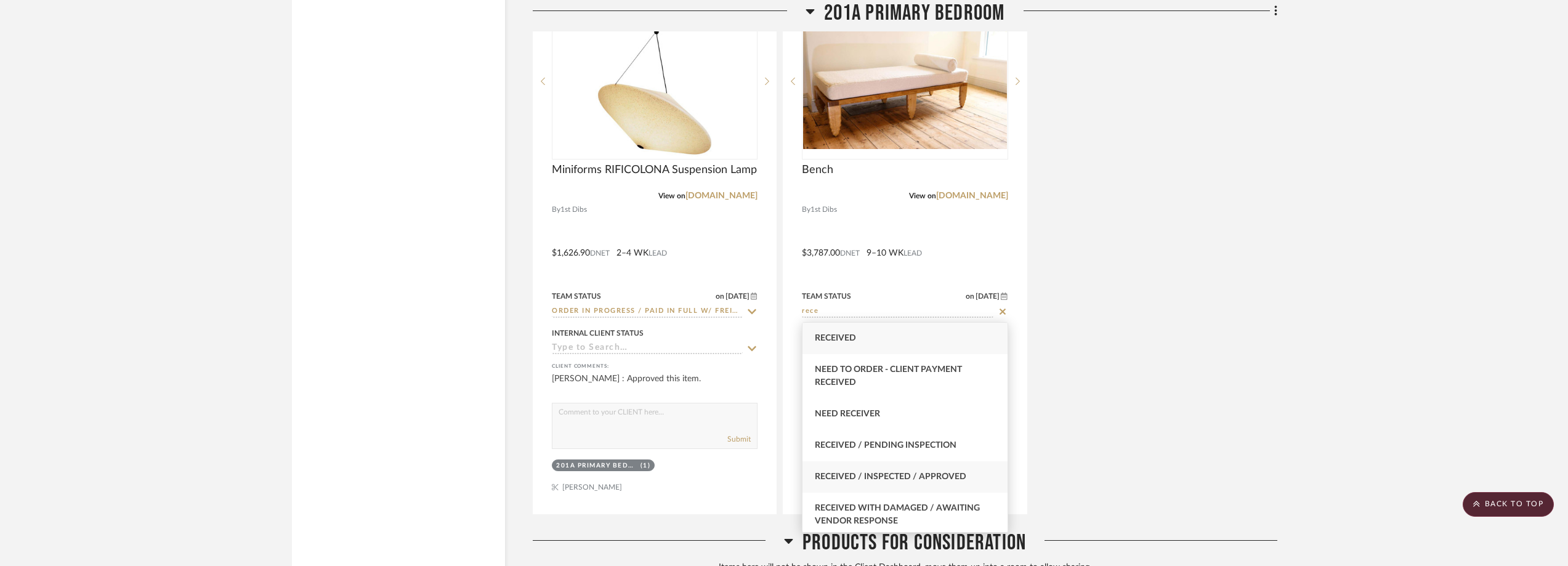
type input "rece"
click at [956, 467] on div "Received / Inspected / Approved" at bounding box center [904, 477] width 204 height 32
type input "10/14/2025"
type input "Received / Inspected / Approved"
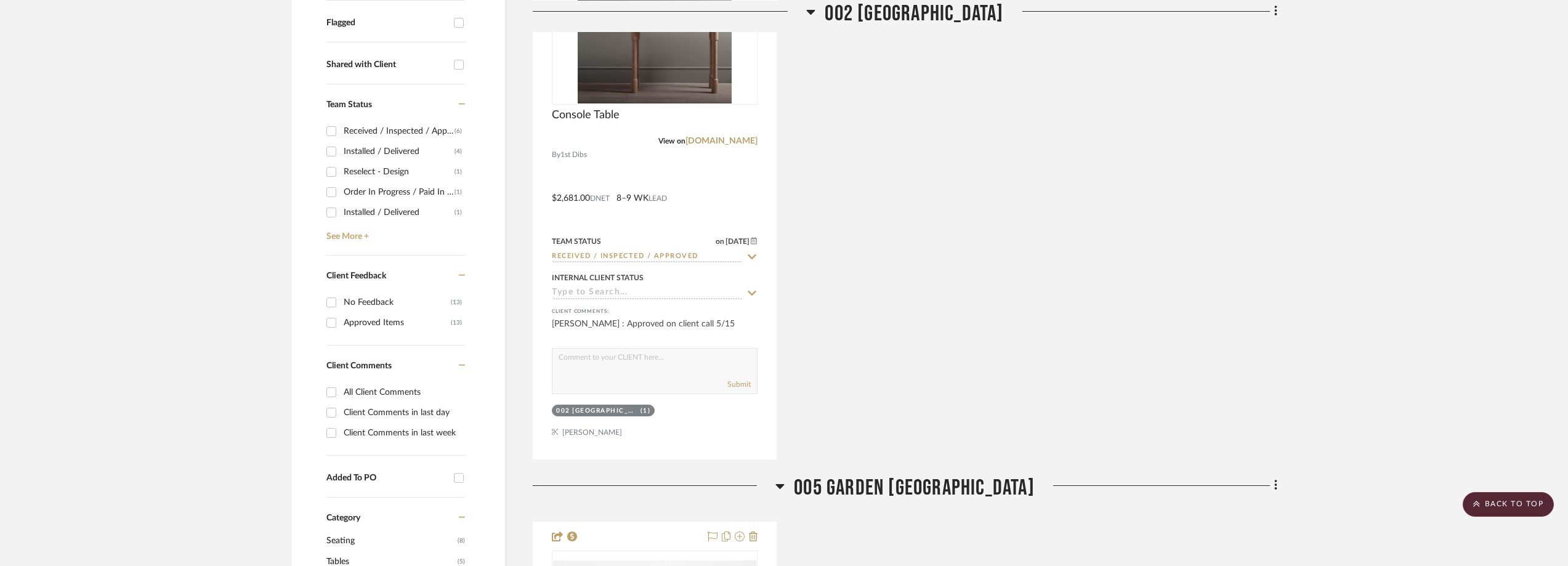
scroll to position [0, 0]
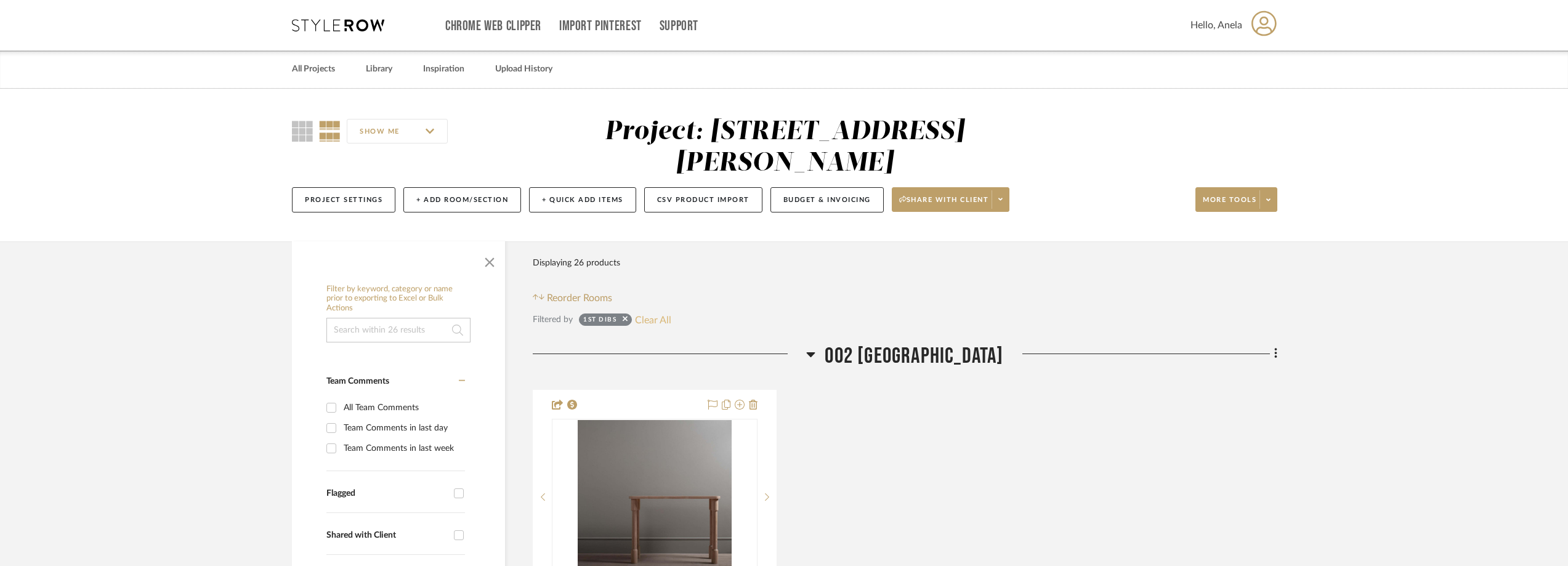
click at [657, 311] on button "Clear All" at bounding box center [653, 319] width 36 height 16
checkbox input "false"
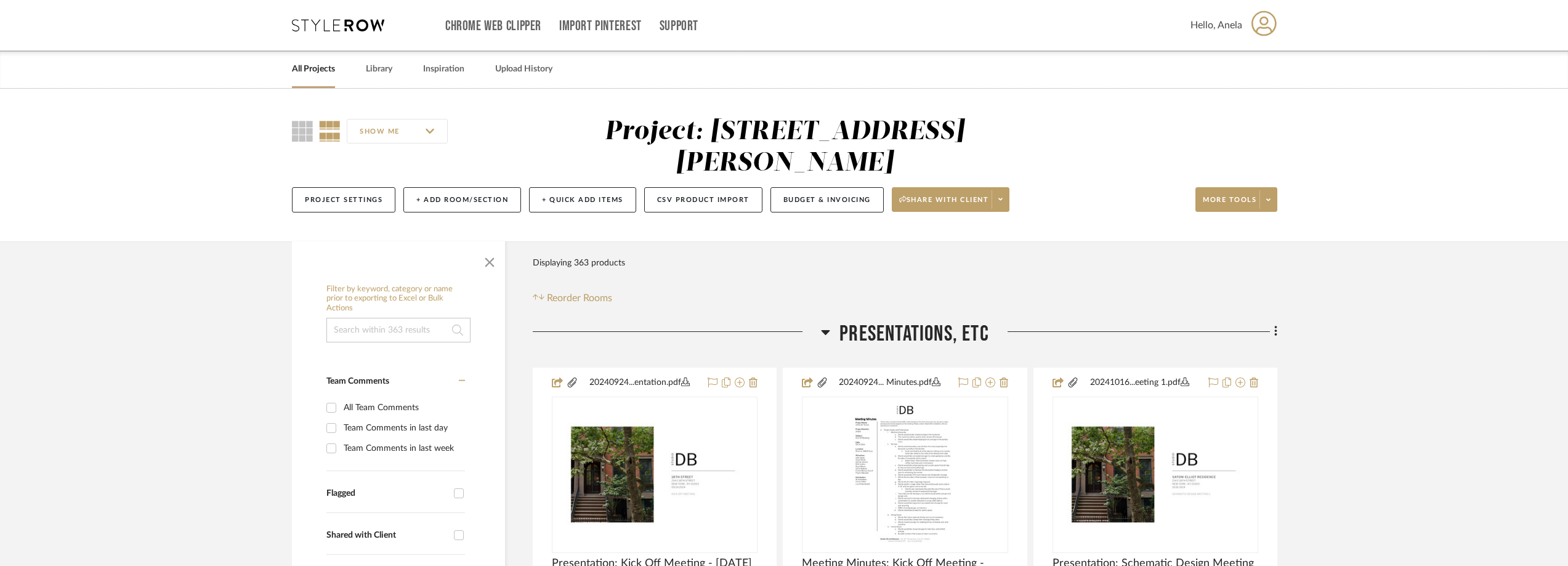
click at [323, 27] on icon at bounding box center [338, 26] width 92 height 12
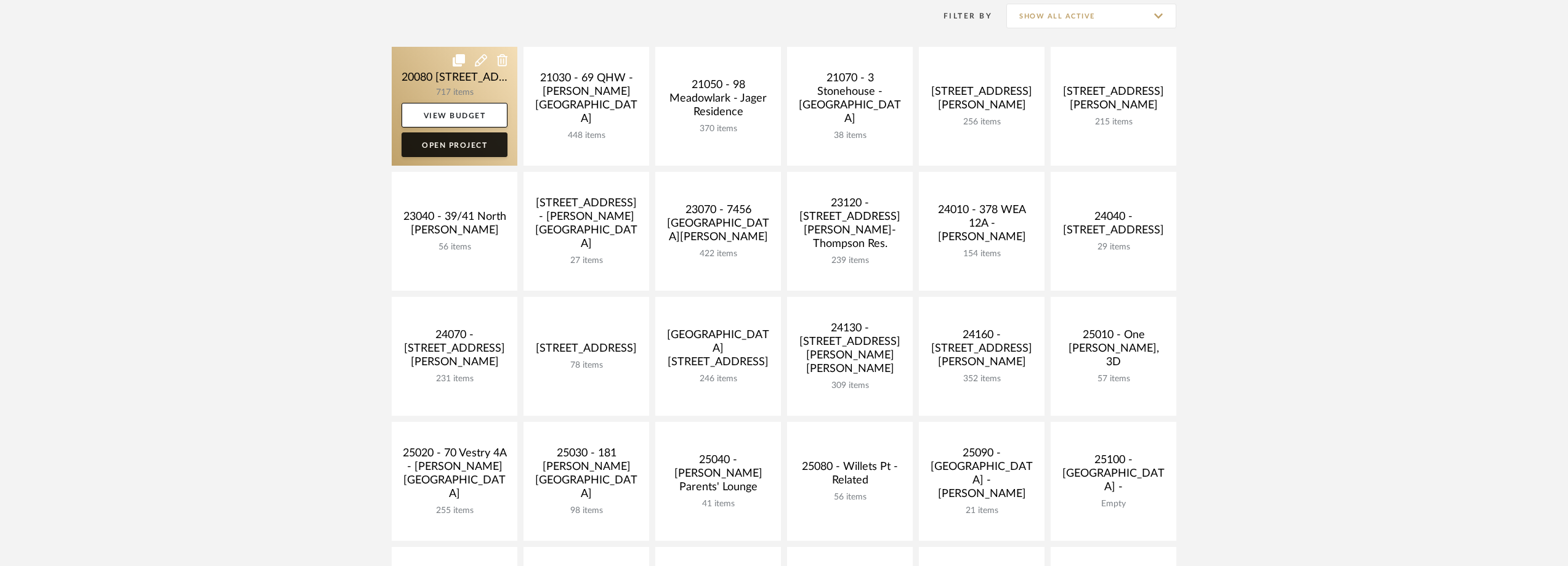
scroll to position [431, 0]
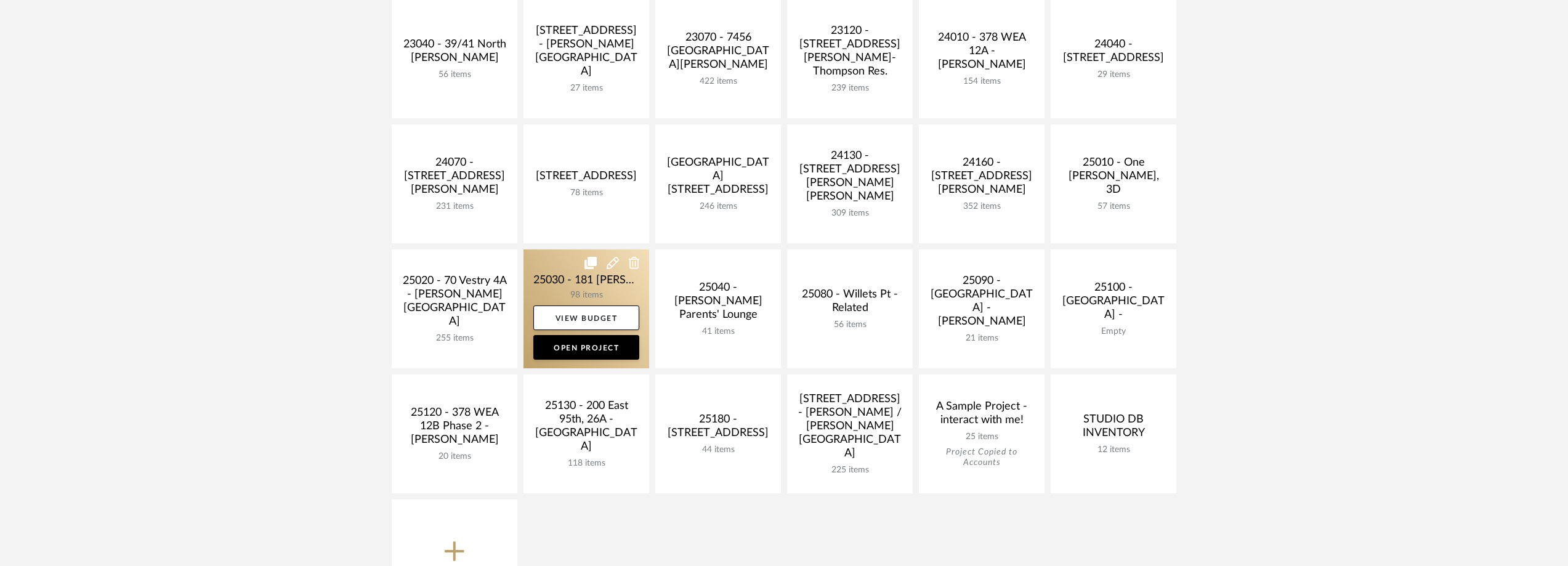
click at [559, 263] on link at bounding box center [586, 309] width 125 height 119
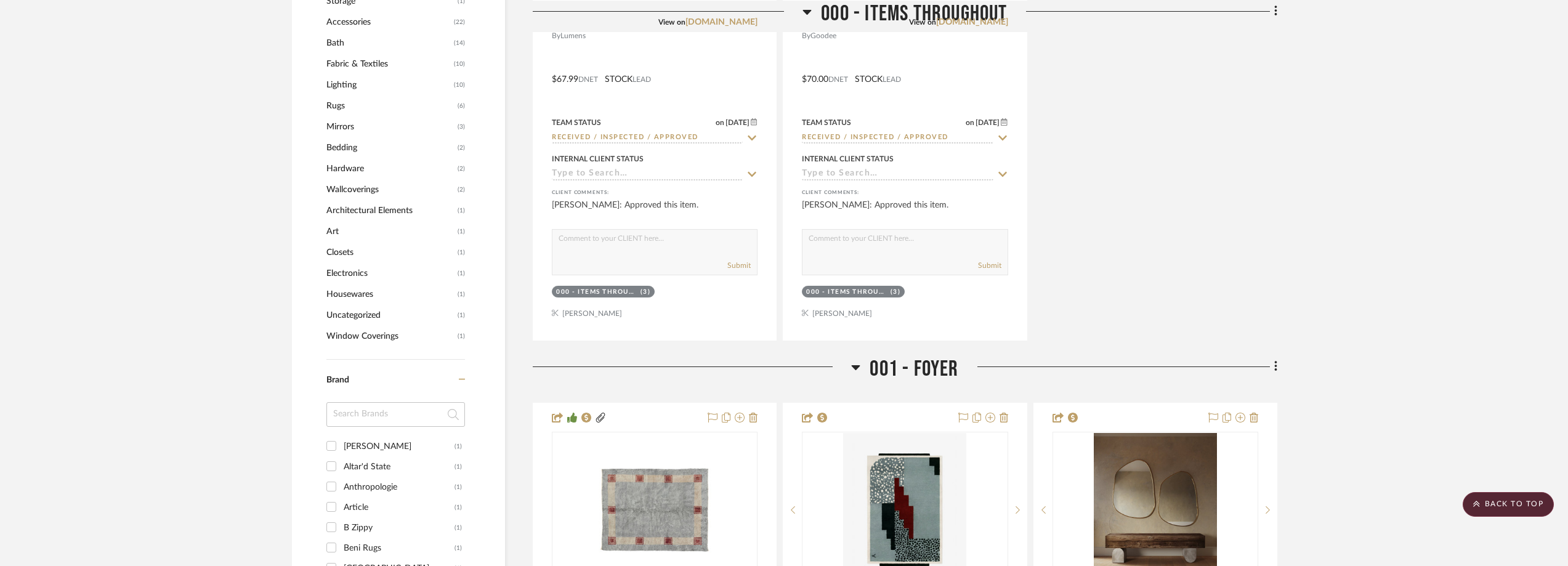
scroll to position [1170, 0]
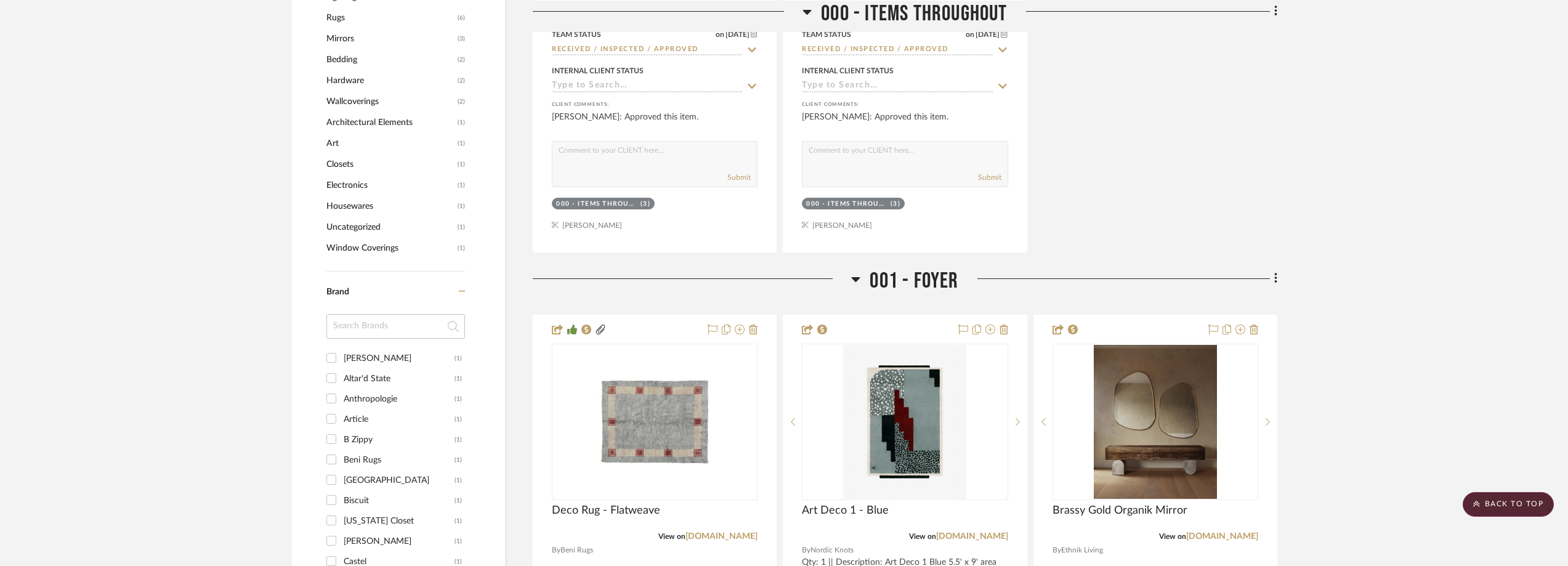
click at [379, 338] on input at bounding box center [396, 327] width 139 height 25
type input "re"
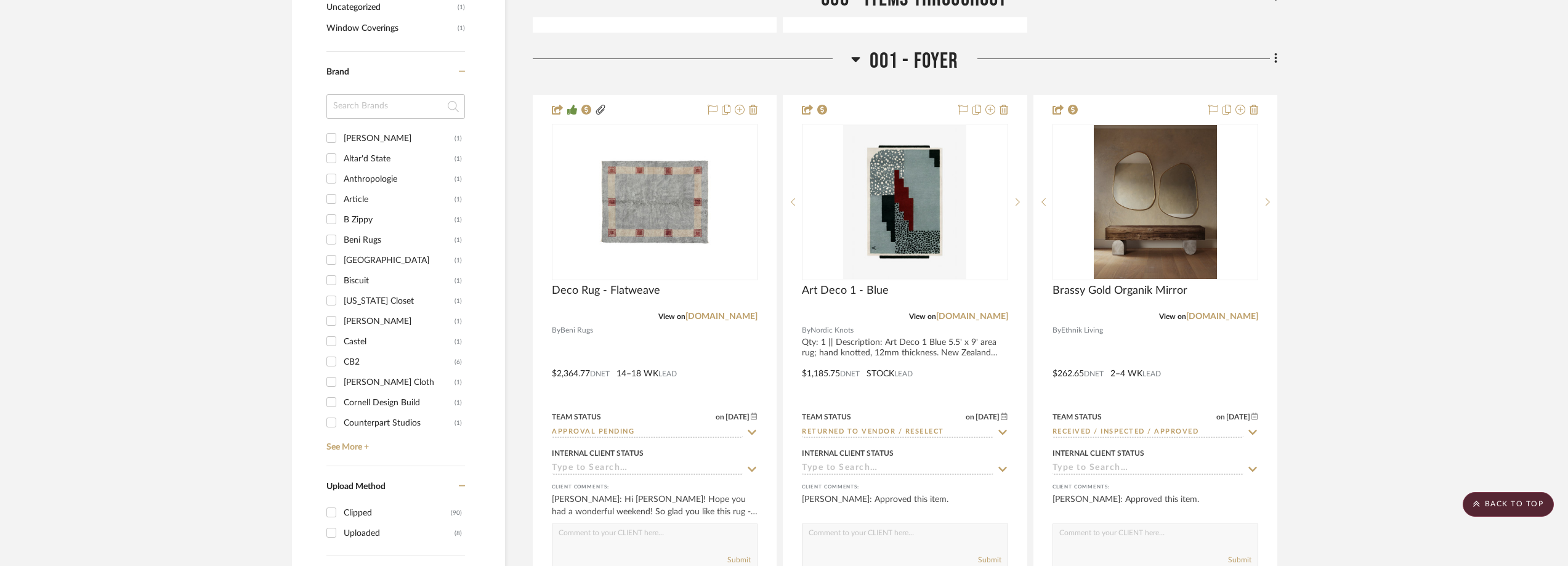
scroll to position [1293, 0]
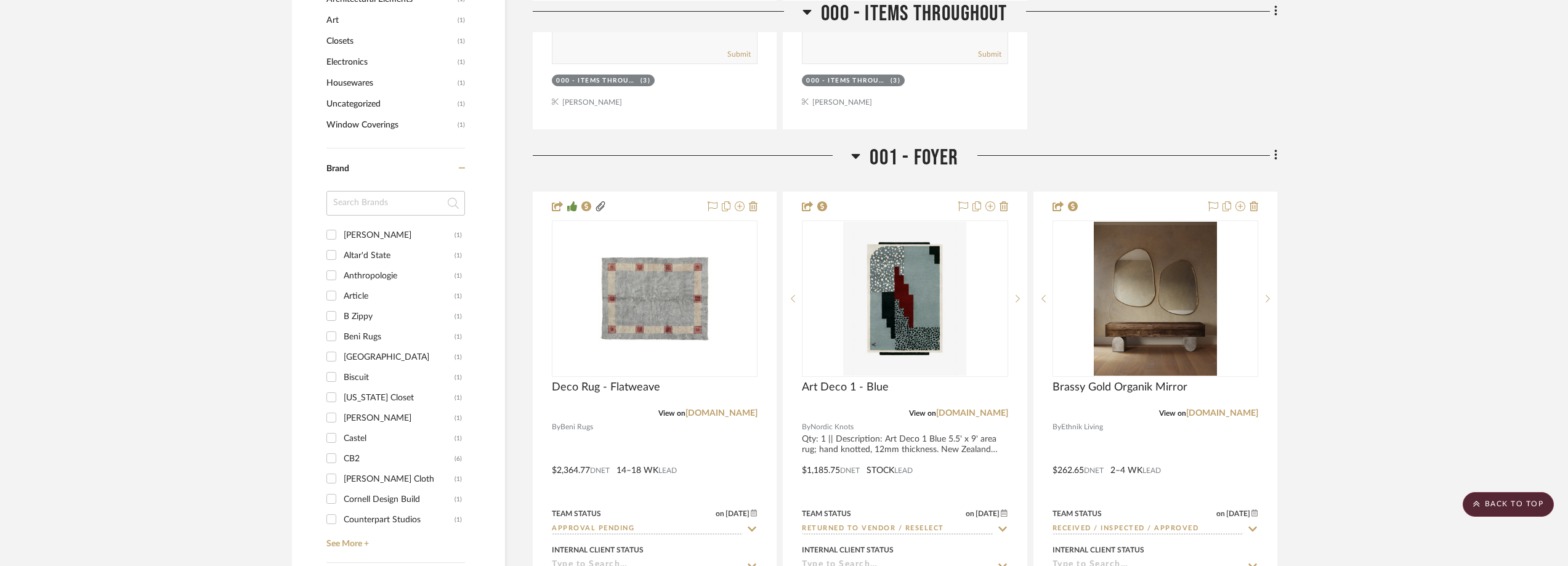
click at [386, 215] on input at bounding box center [396, 204] width 139 height 25
type input "anth"
click at [379, 245] on div "Anthropologie" at bounding box center [399, 235] width 111 height 19
click at [341, 245] on input "Anthropologie (1)" at bounding box center [331, 234] width 19 height 19
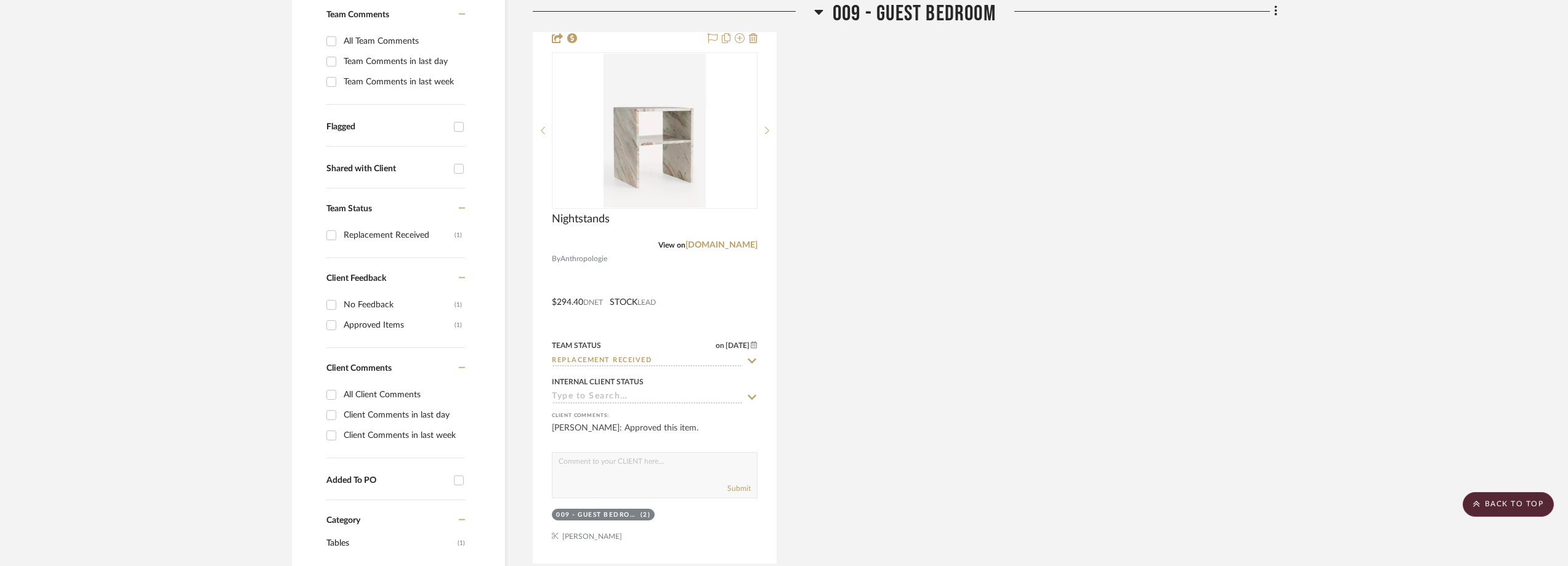
scroll to position [267, 0]
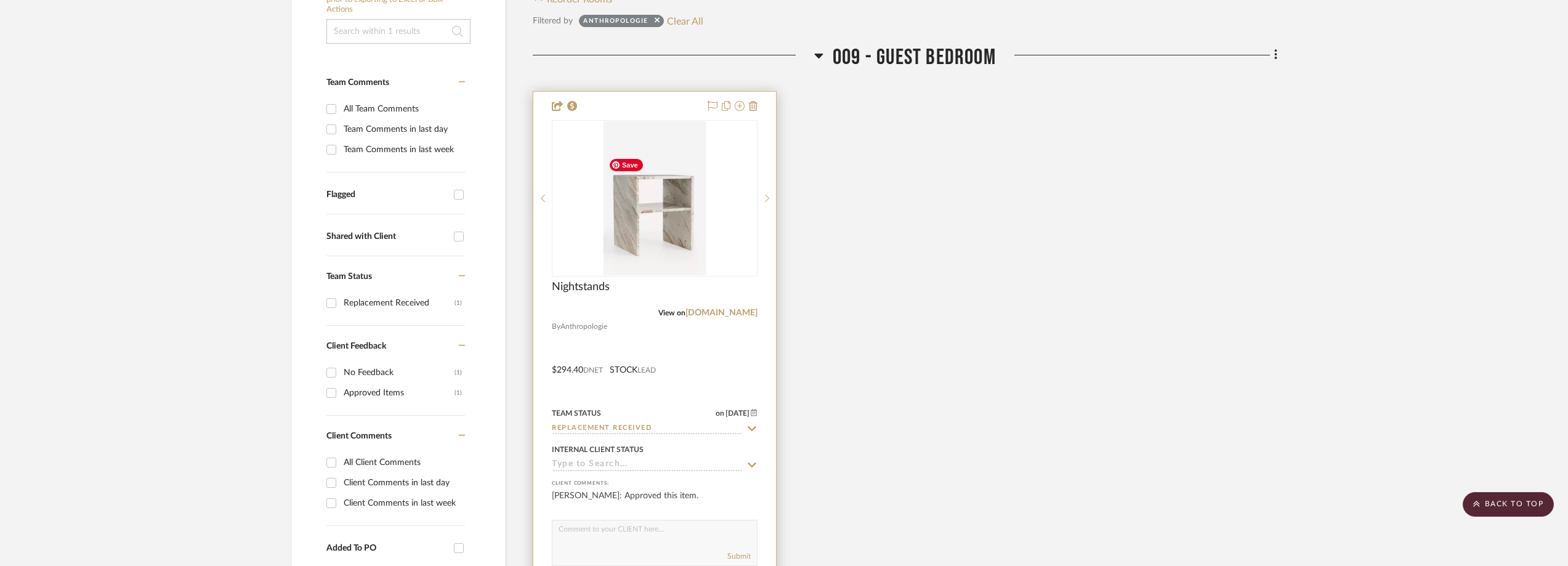
click at [660, 223] on img "0" at bounding box center [654, 198] width 102 height 154
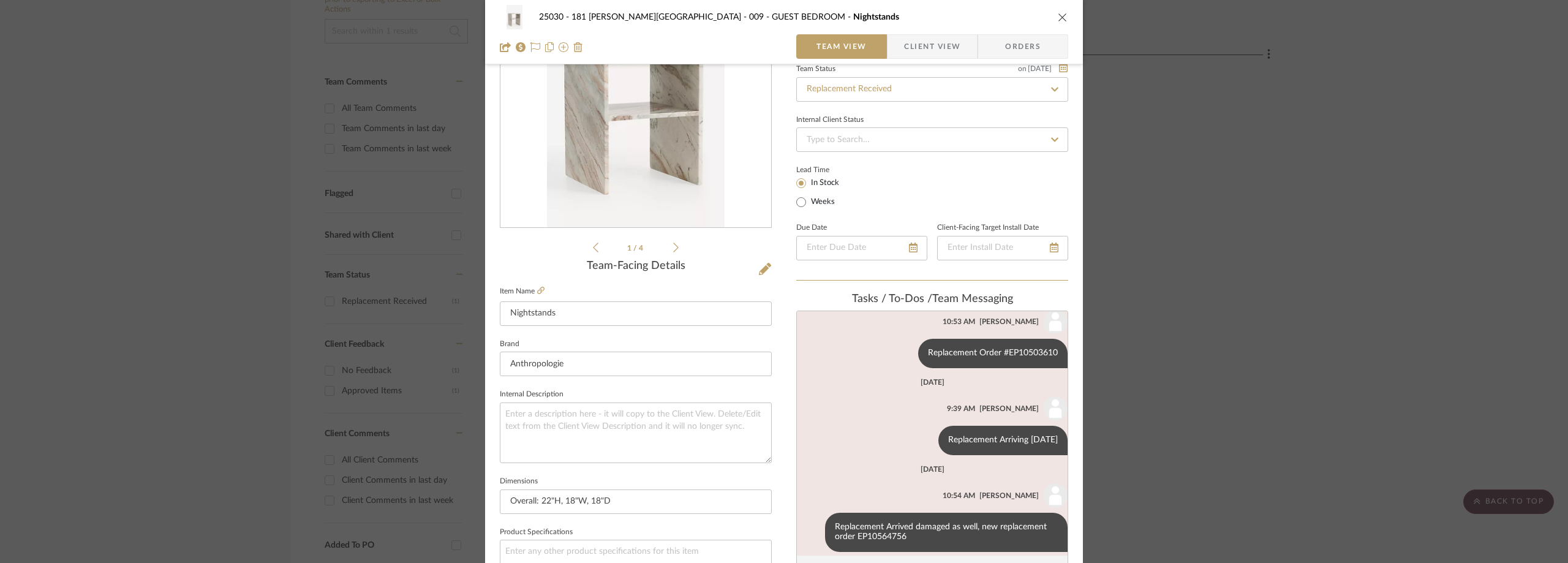
scroll to position [215, 0]
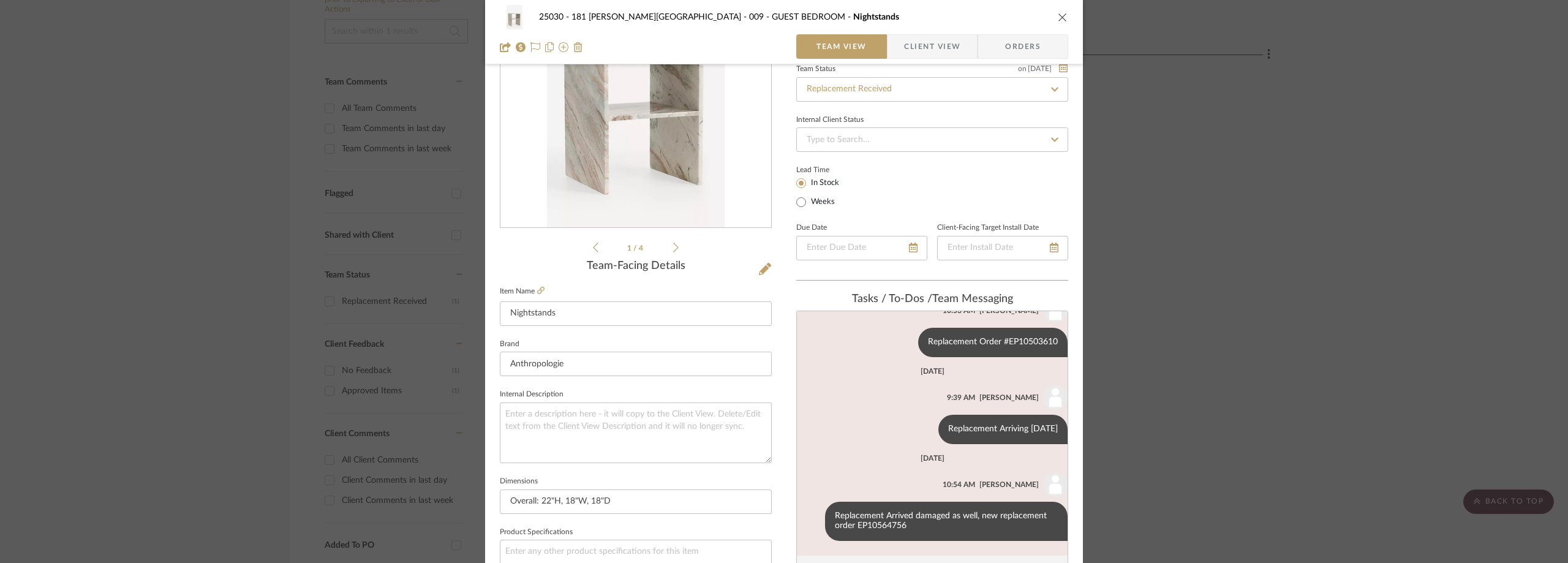
click at [0, 196] on div "25030 - 181 MacDougal - Baribeau 009 - GUEST BEDROOM Nightstands Team View Clie…" at bounding box center [784, 281] width 1568 height 563
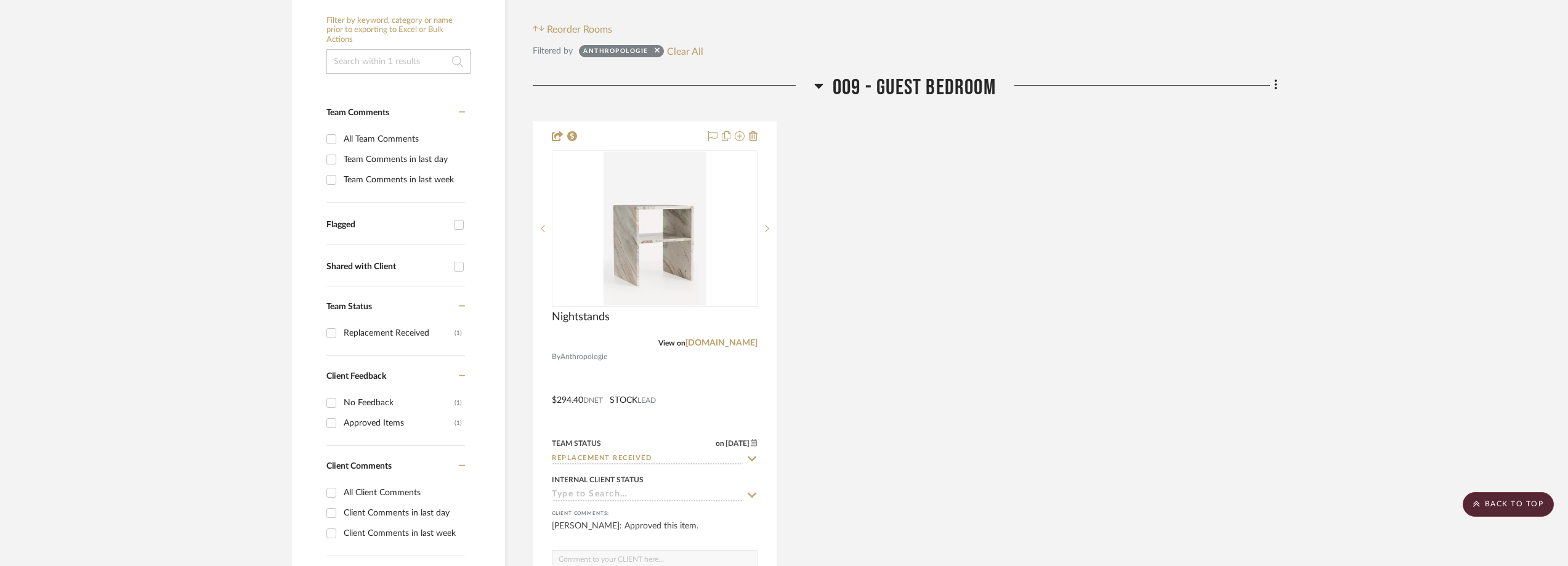
scroll to position [0, 0]
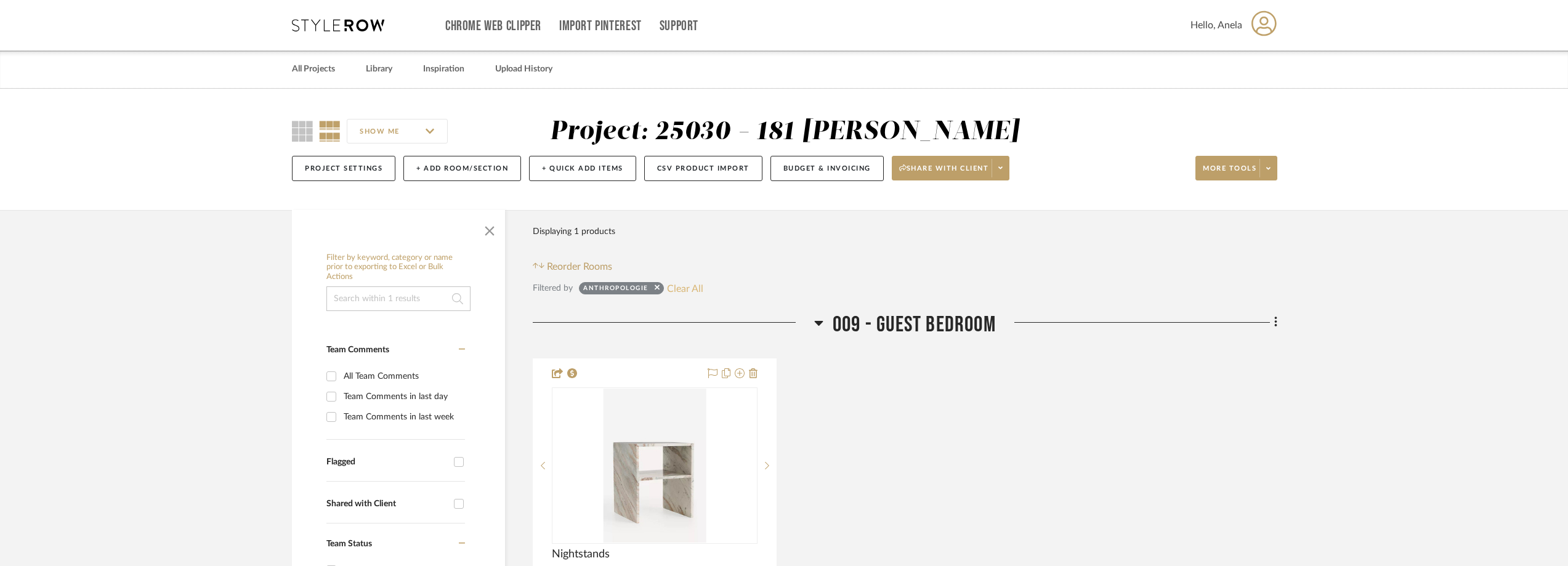
click at [691, 297] on button "Clear All" at bounding box center [684, 288] width 36 height 16
checkbox input "false"
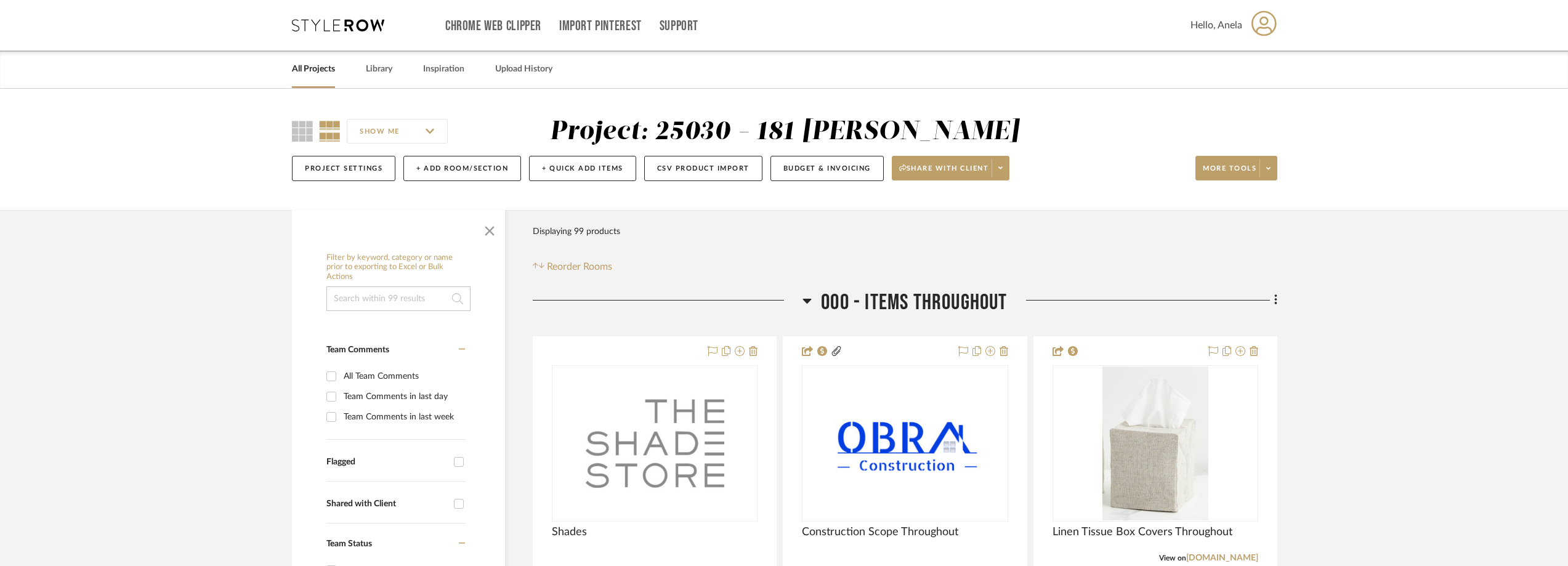
click at [310, 22] on icon at bounding box center [338, 26] width 92 height 12
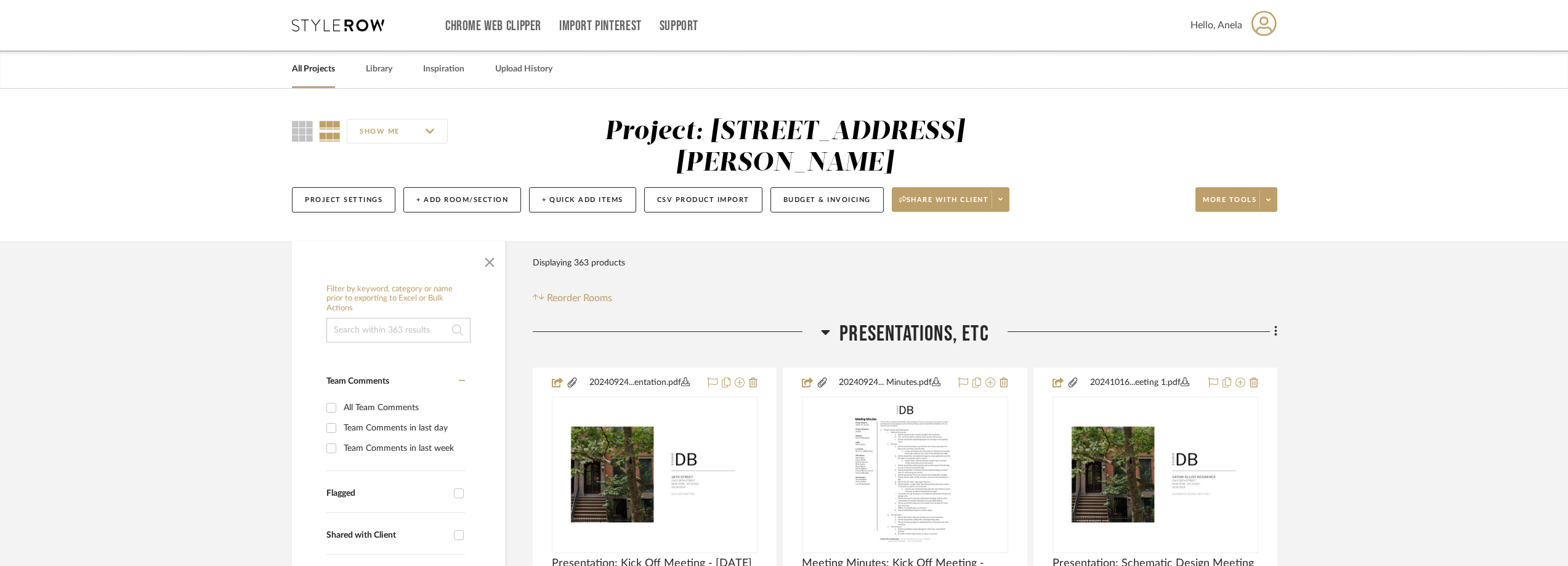
click at [349, 19] on icon at bounding box center [338, 26] width 92 height 12
